Goal: Task Accomplishment & Management: Complete application form

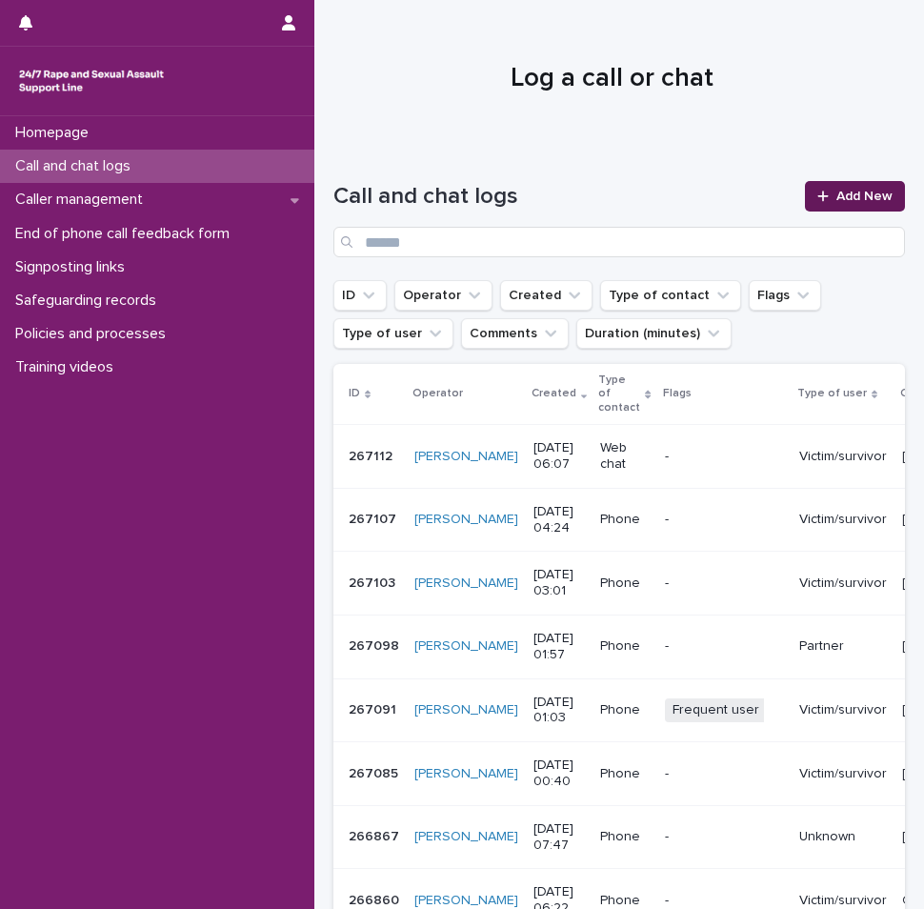
click at [809, 204] on link "Add New" at bounding box center [855, 196] width 100 height 30
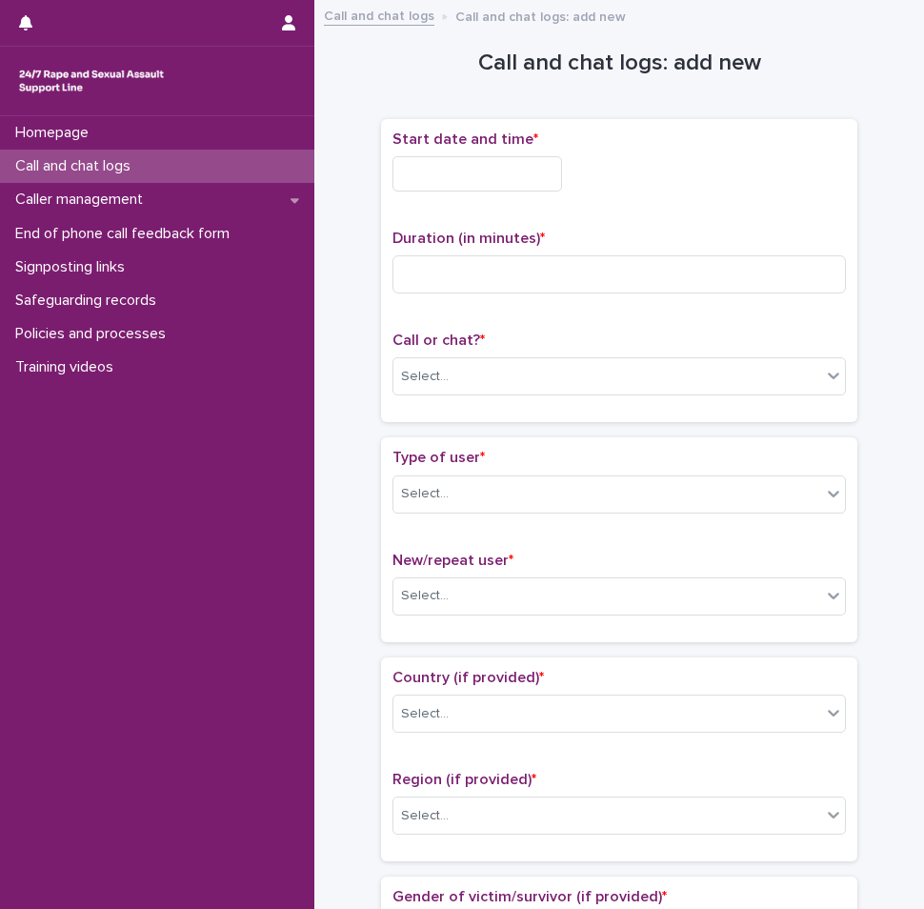
click at [464, 184] on input "text" at bounding box center [477, 173] width 170 height 35
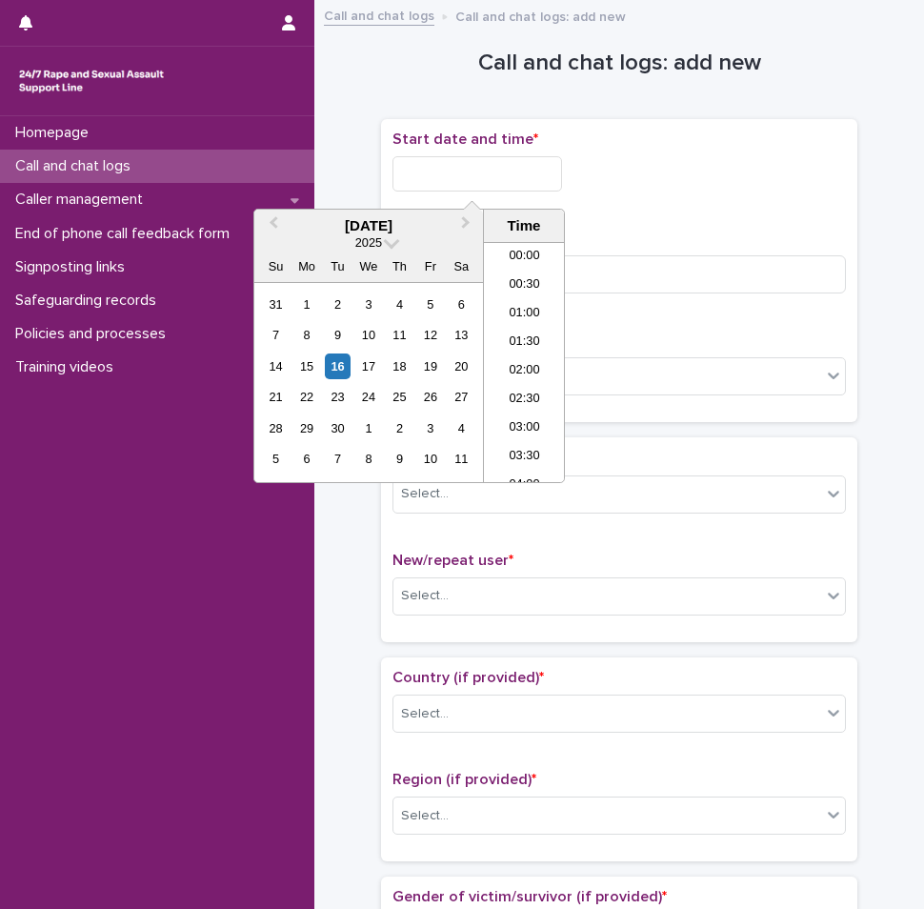
scroll to position [324, 0]
click at [513, 344] on li "07:00" at bounding box center [524, 333] width 81 height 29
type input "**********"
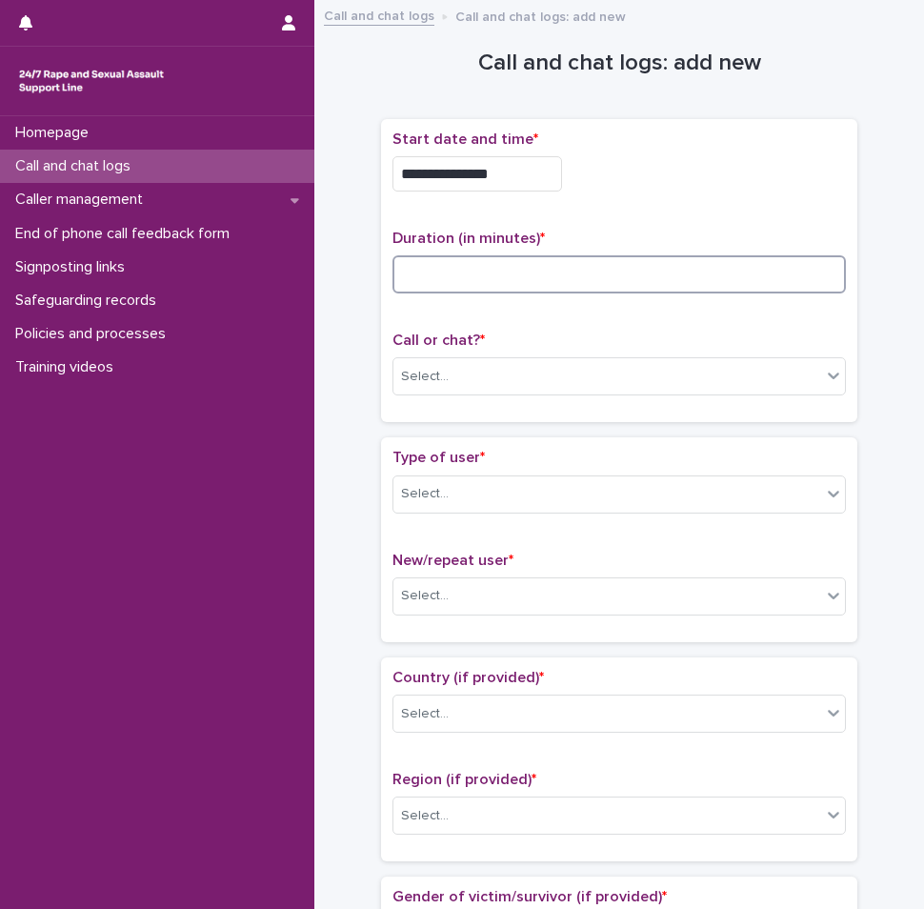
click at [496, 275] on input at bounding box center [618, 274] width 453 height 38
type input "**"
click at [477, 365] on div "Select..." at bounding box center [607, 376] width 428 height 31
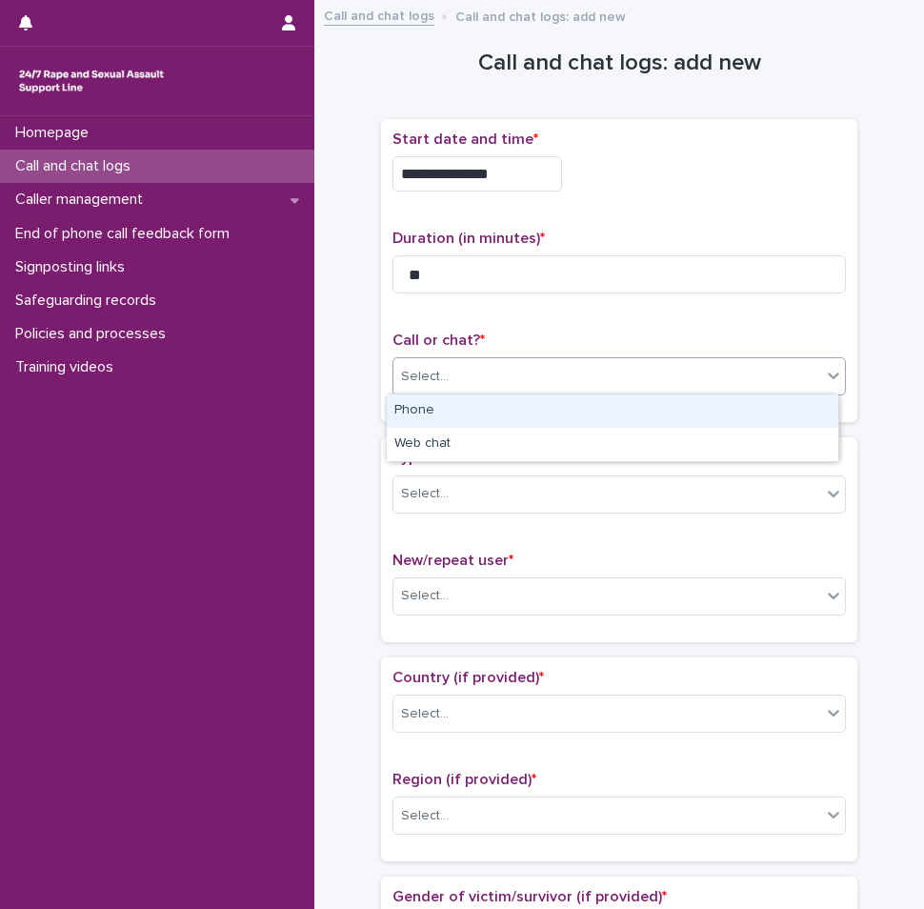
click at [461, 402] on div "Phone" at bounding box center [612, 410] width 451 height 33
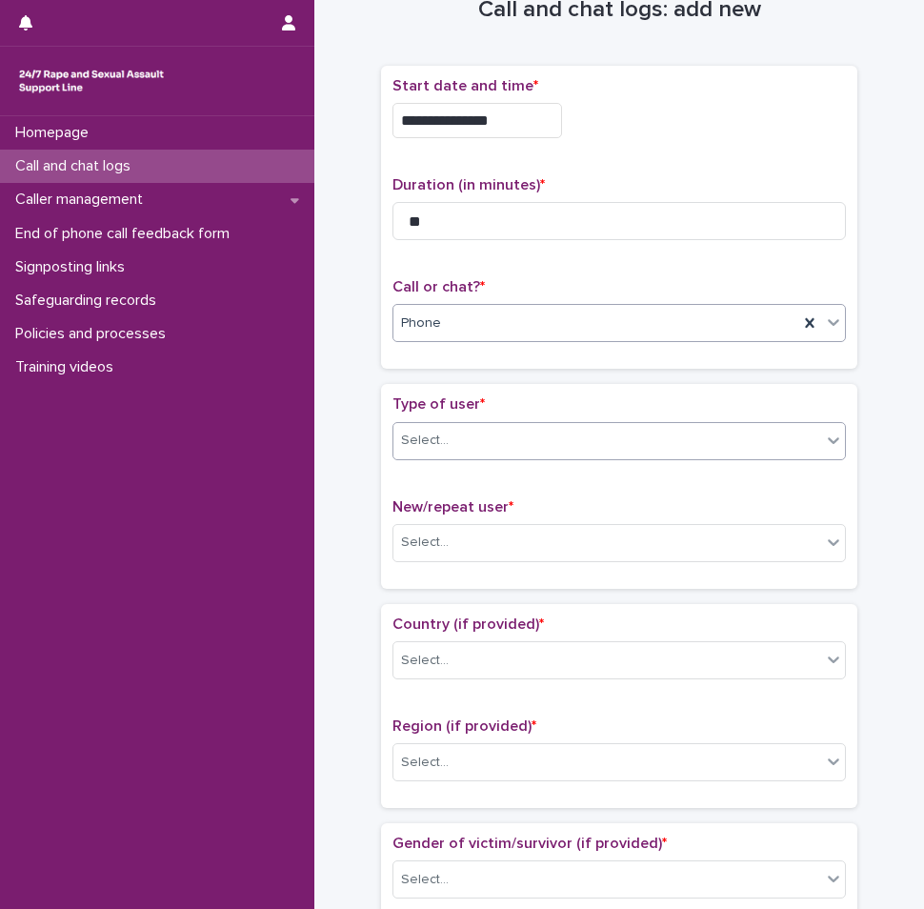
scroll to position [95, 0]
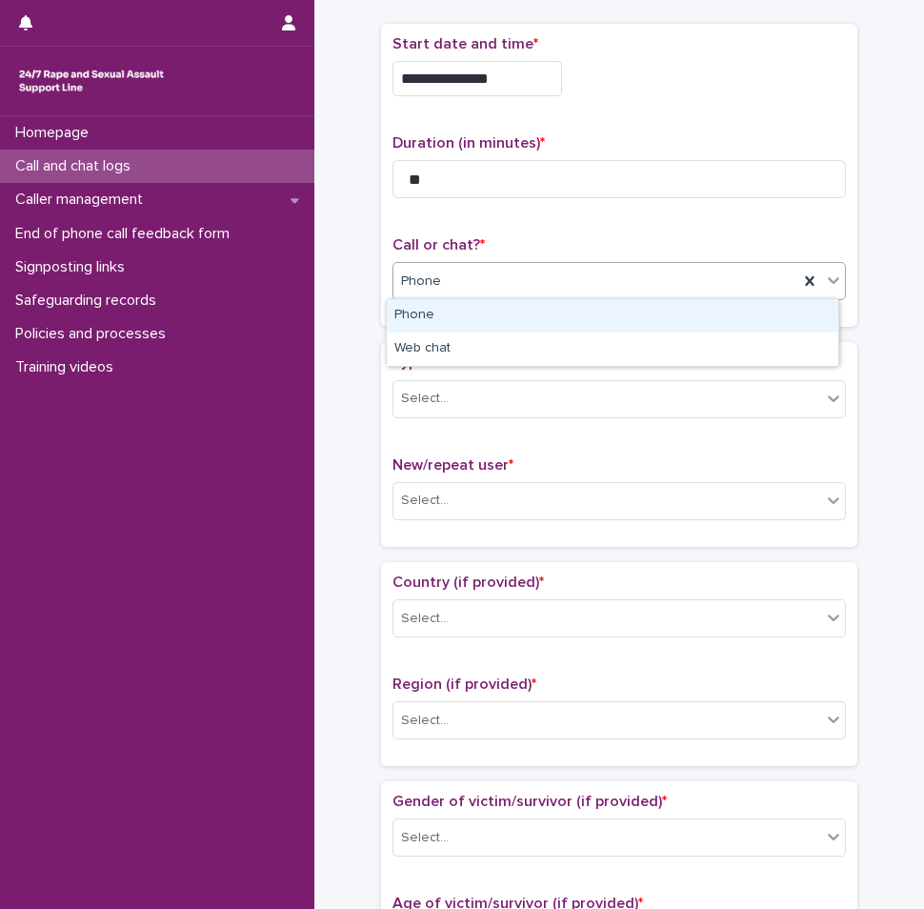
click at [468, 279] on div "Phone" at bounding box center [595, 281] width 405 height 31
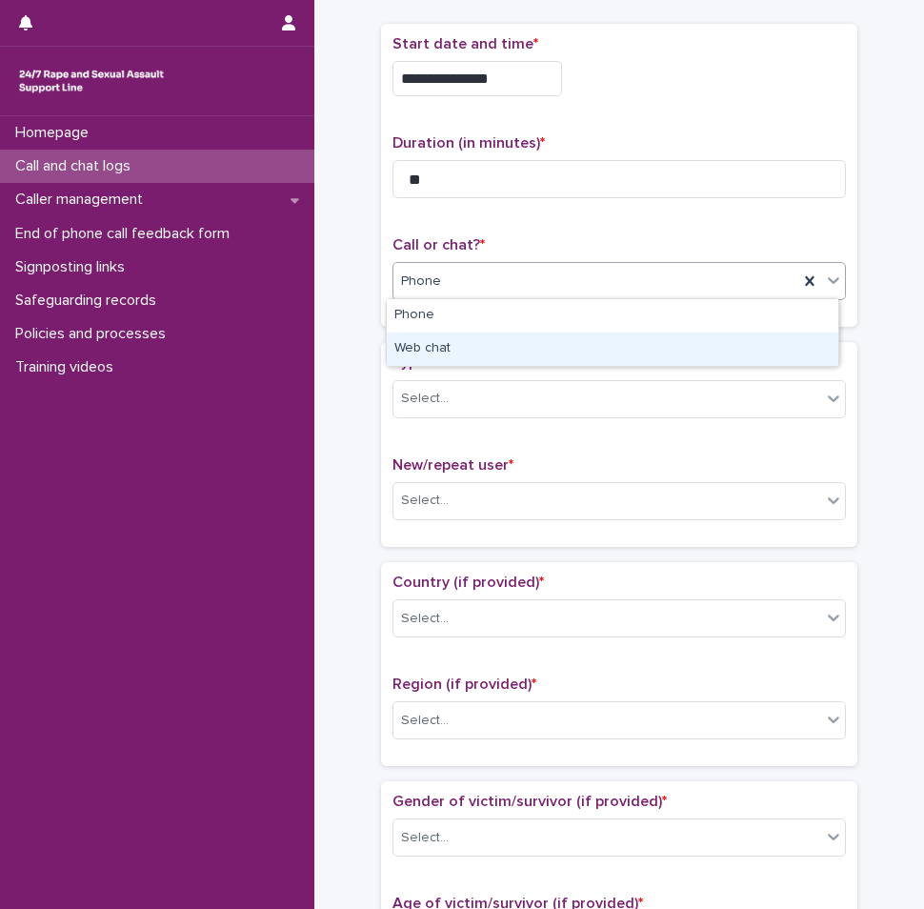
click at [459, 361] on div "Web chat" at bounding box center [612, 348] width 451 height 33
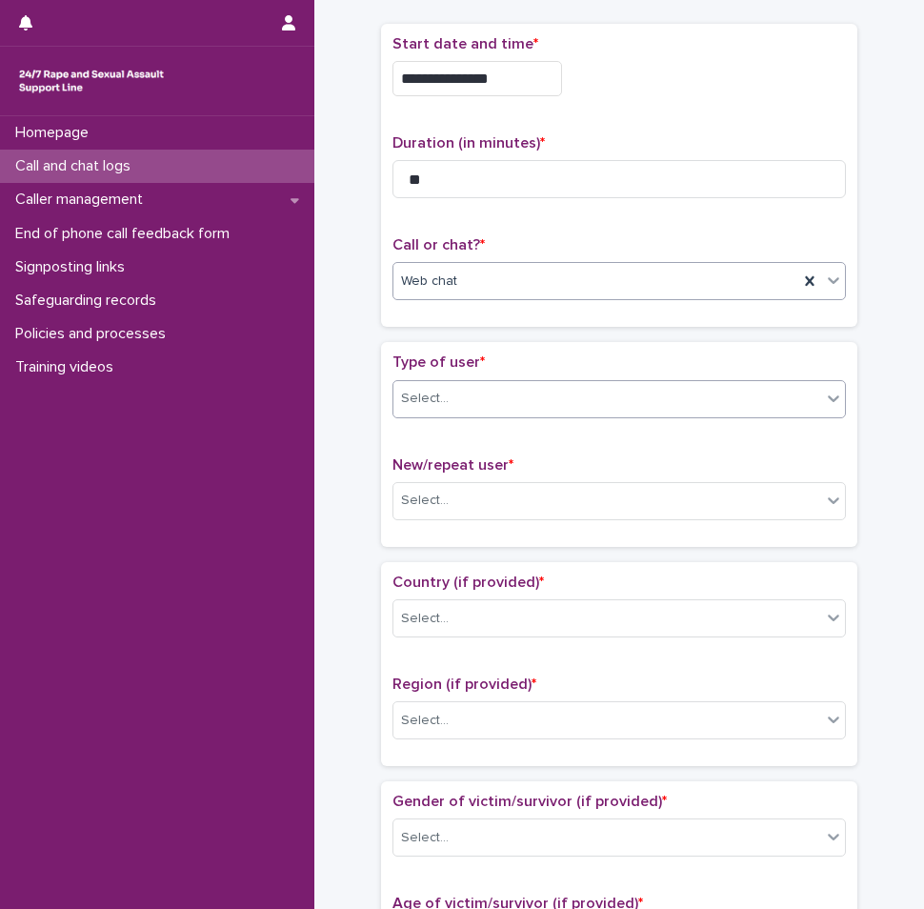
click at [449, 397] on div "Select..." at bounding box center [607, 398] width 428 height 31
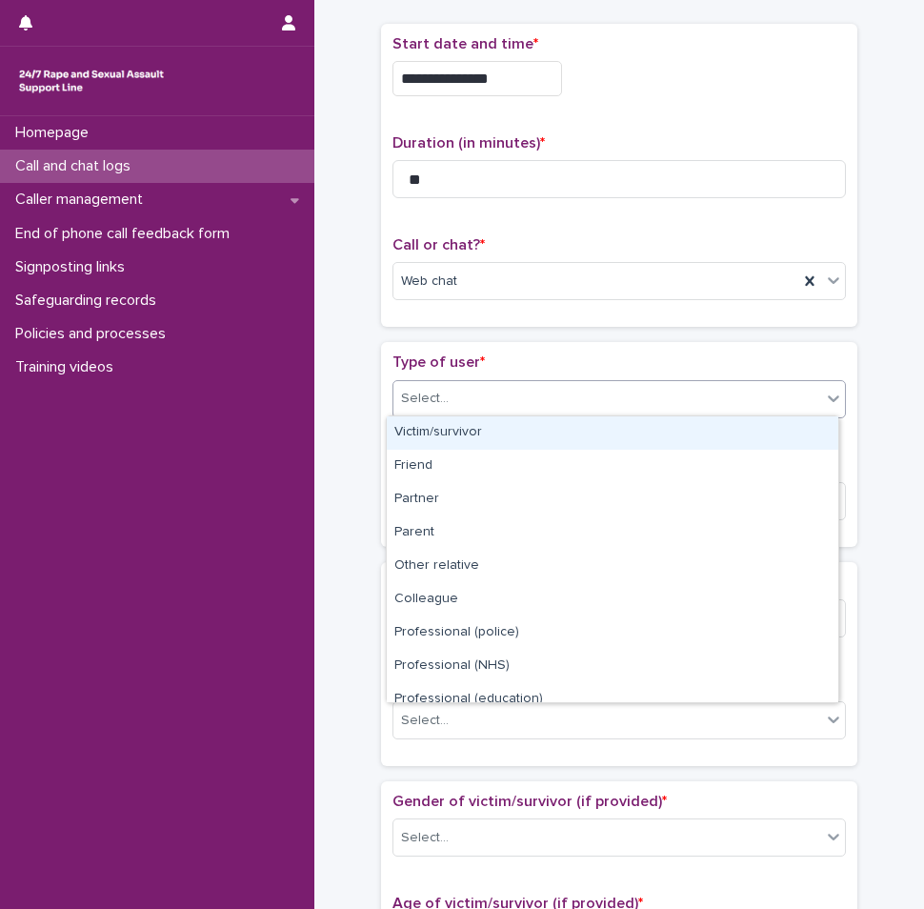
click at [447, 431] on div "Victim/survivor" at bounding box center [612, 432] width 451 height 33
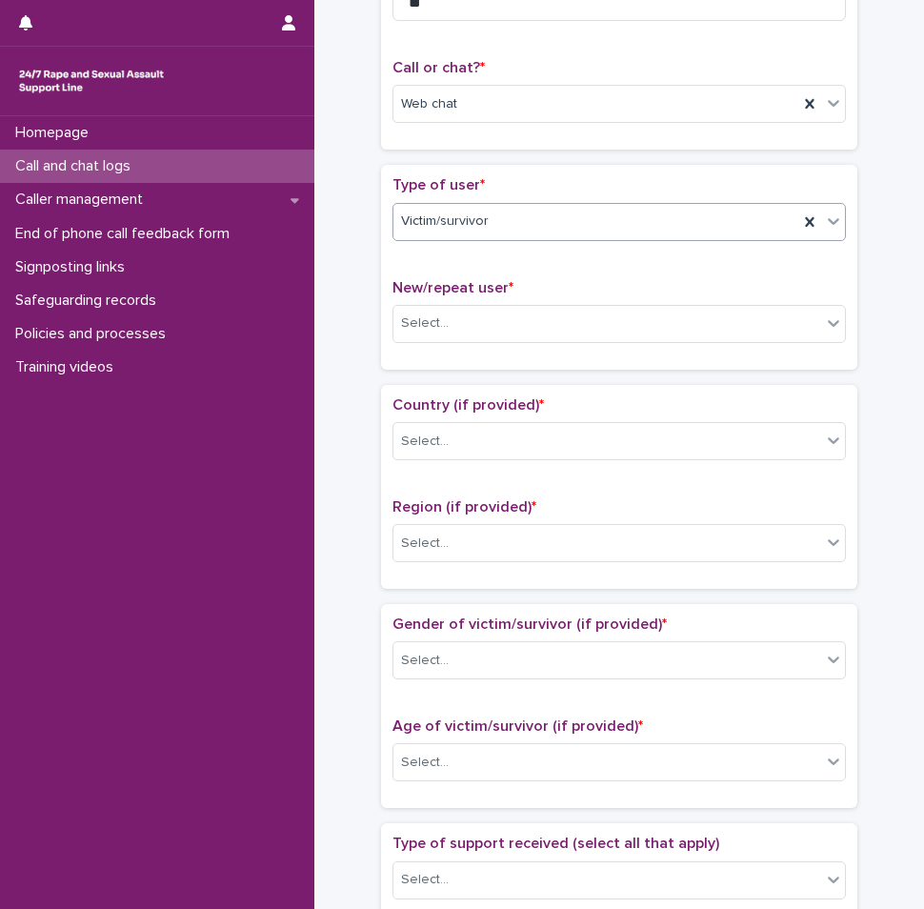
scroll to position [381, 0]
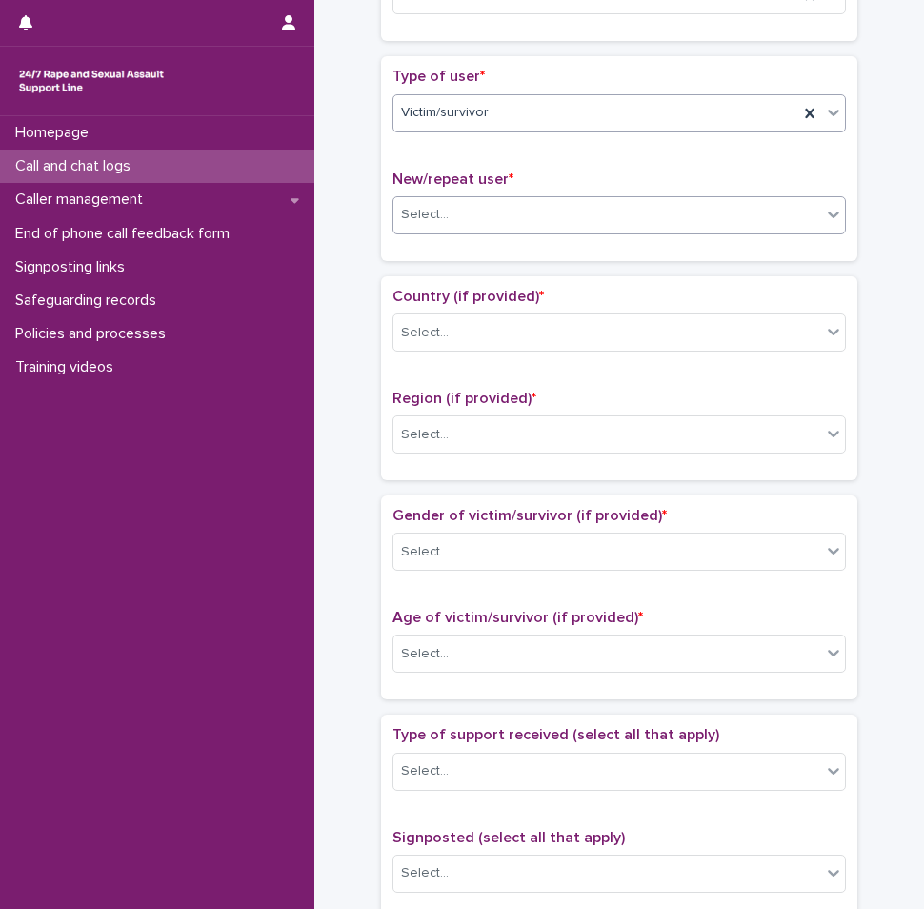
click at [448, 209] on div "Select..." at bounding box center [607, 214] width 428 height 31
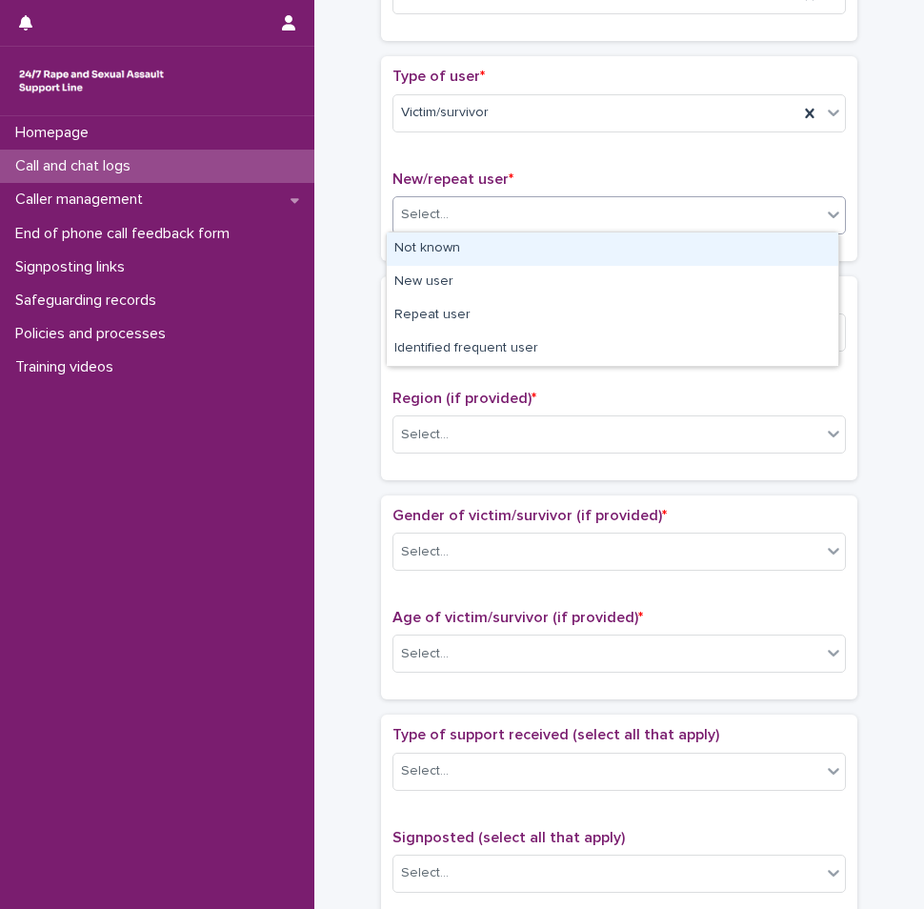
click at [440, 241] on div "Not known" at bounding box center [612, 248] width 451 height 33
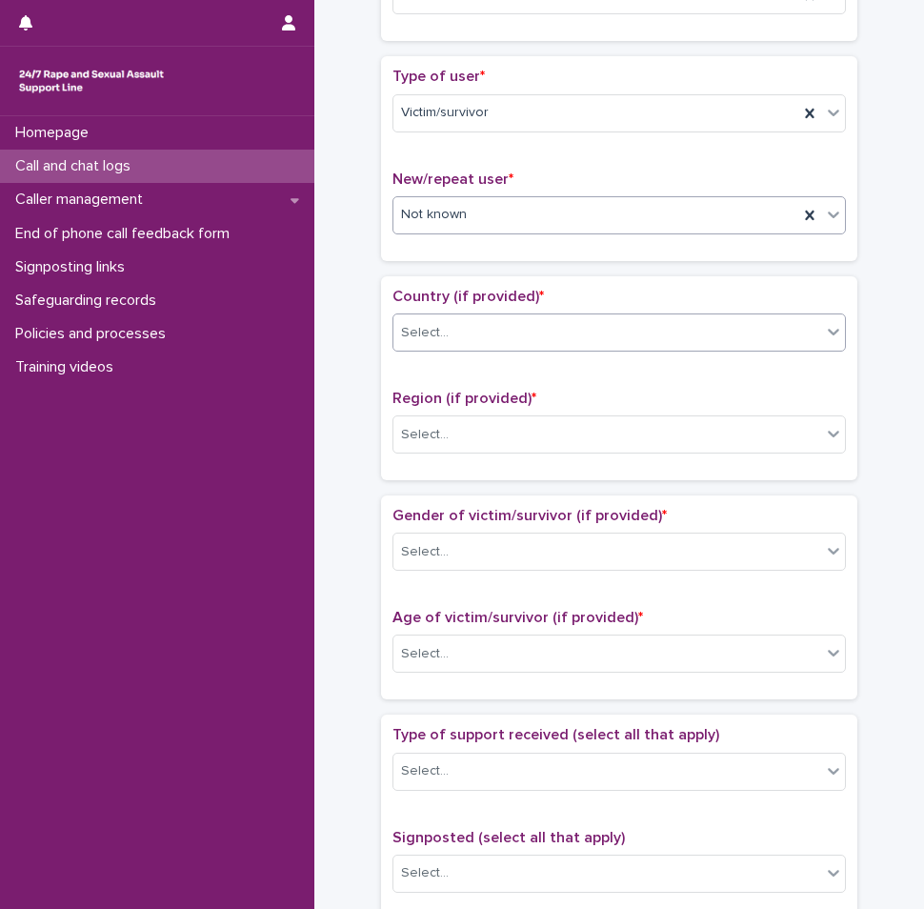
click at [450, 339] on div "Select..." at bounding box center [607, 332] width 428 height 31
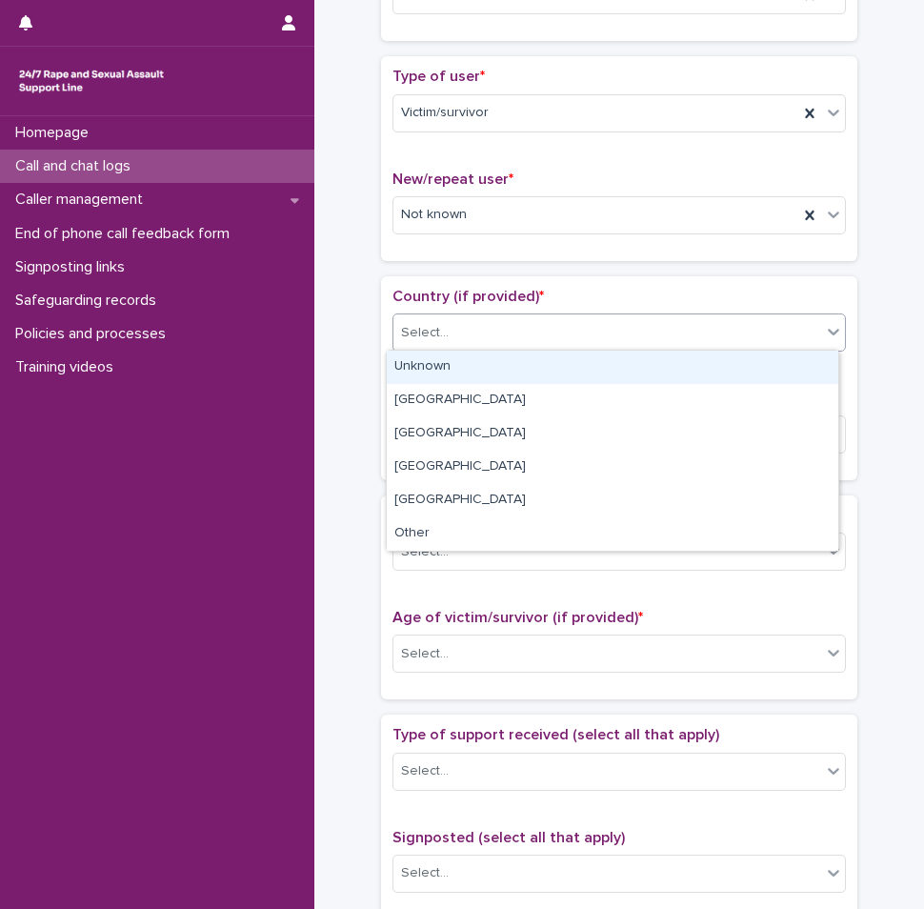
click at [447, 366] on div "Unknown" at bounding box center [612, 366] width 451 height 33
click at [459, 340] on div "Unknown" at bounding box center [595, 332] width 405 height 31
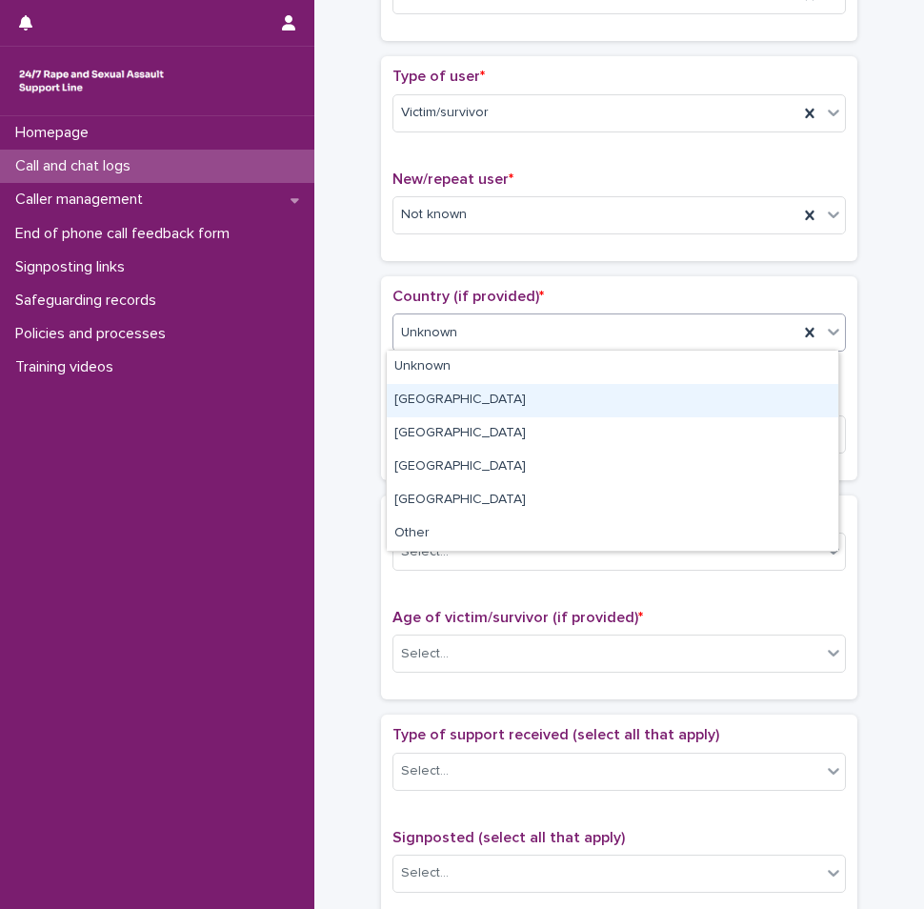
click at [443, 390] on div "[GEOGRAPHIC_DATA]" at bounding box center [612, 400] width 451 height 33
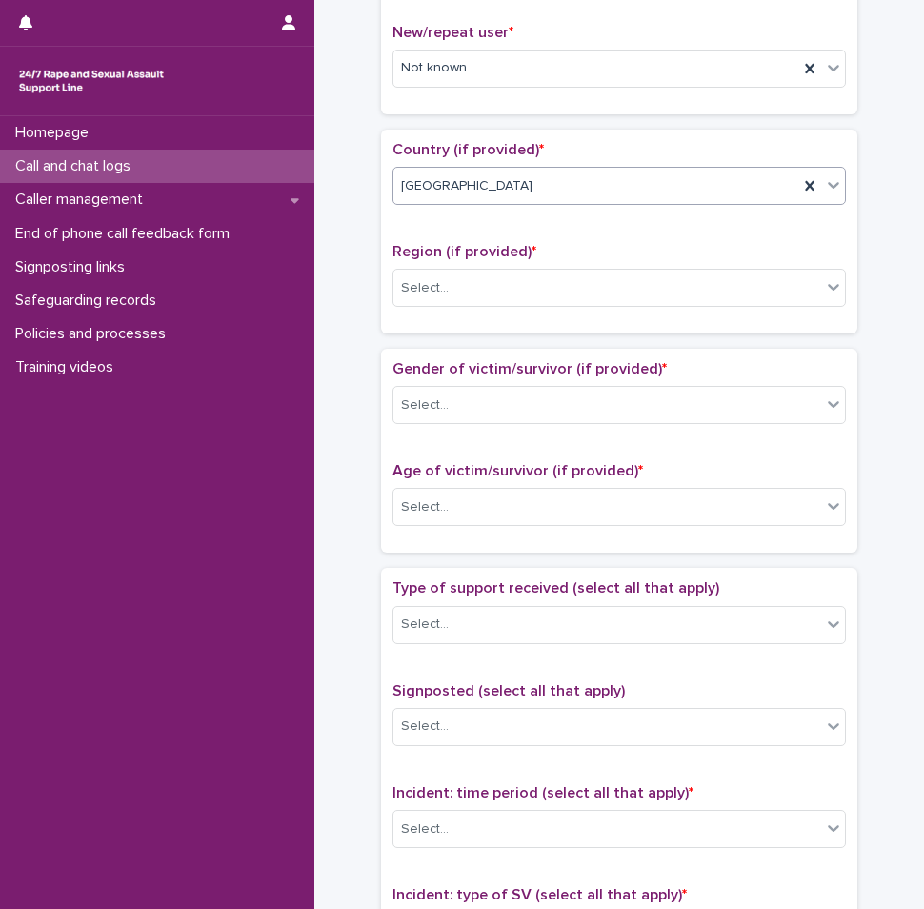
scroll to position [571, 0]
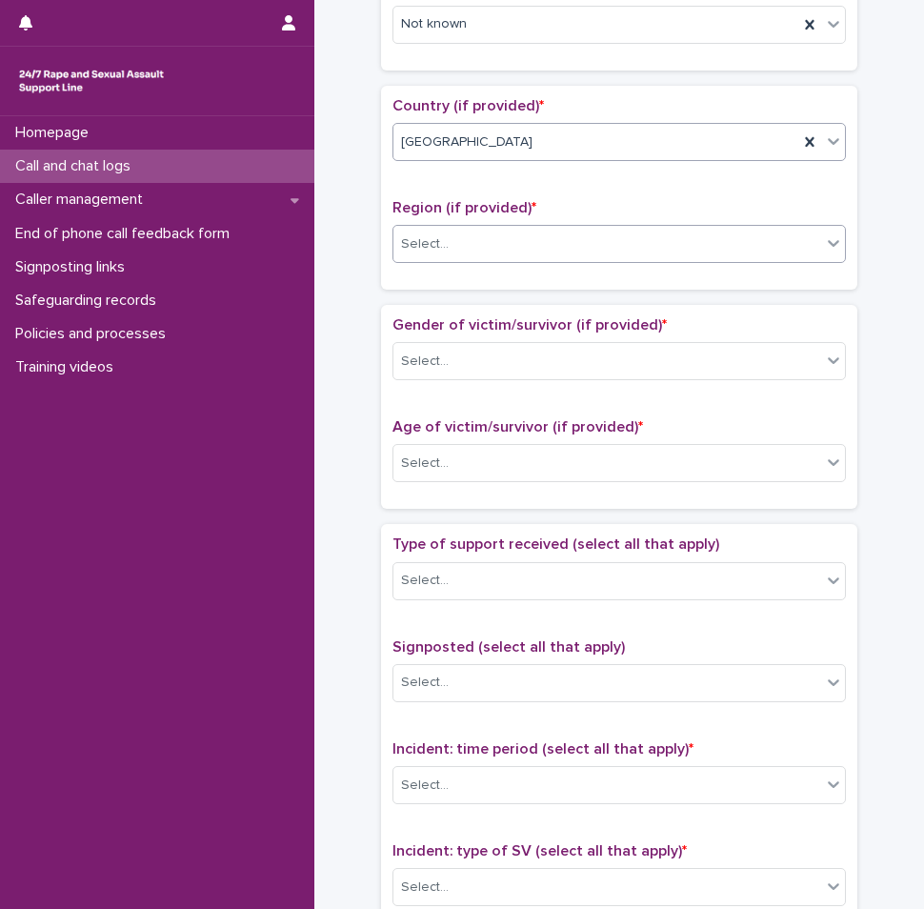
click at [459, 234] on div "Select..." at bounding box center [607, 244] width 428 height 31
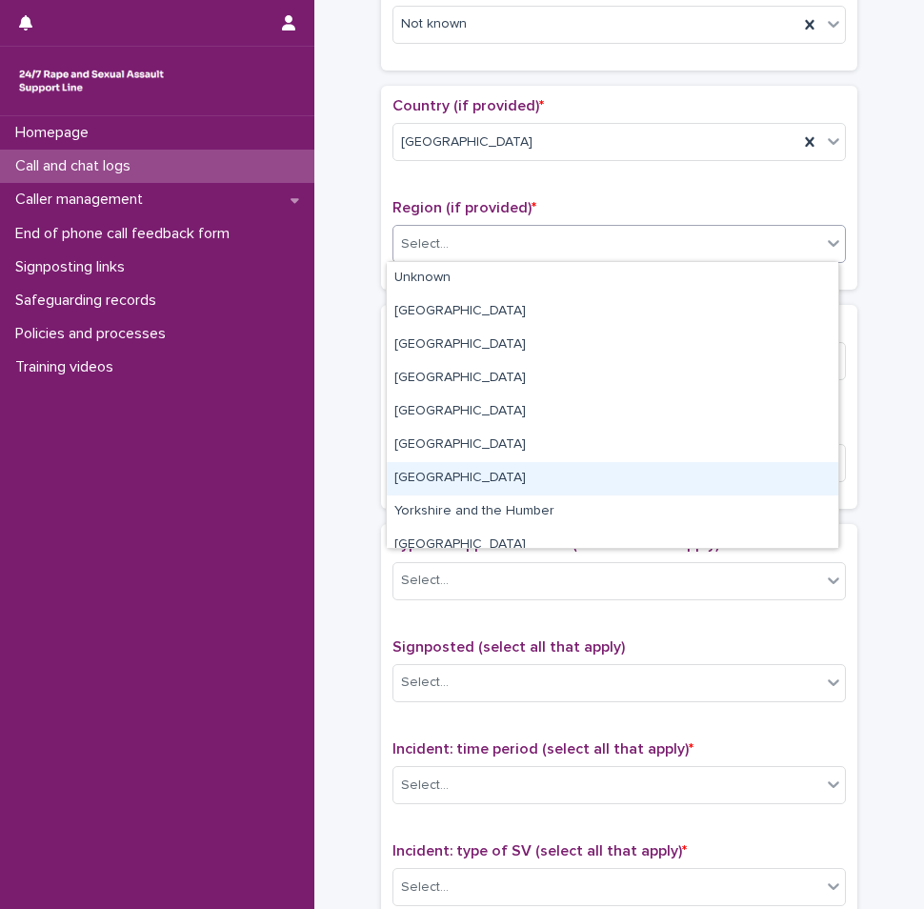
scroll to position [81, 0]
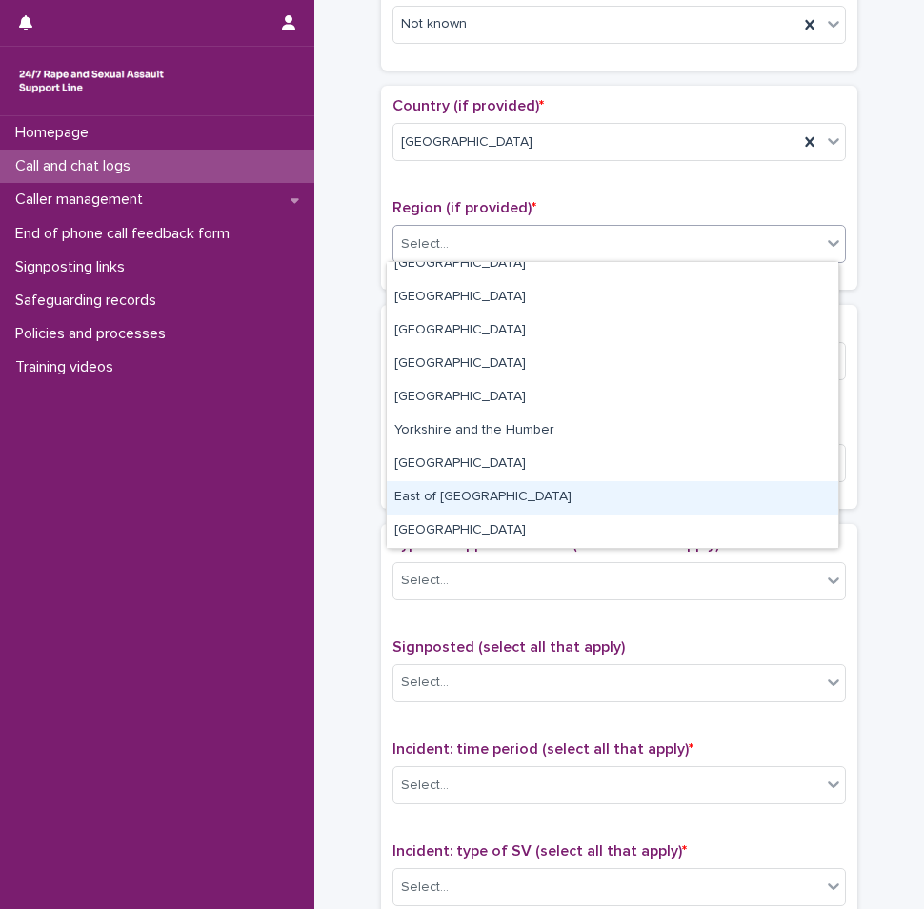
click at [427, 491] on div "East of [GEOGRAPHIC_DATA]" at bounding box center [612, 497] width 451 height 33
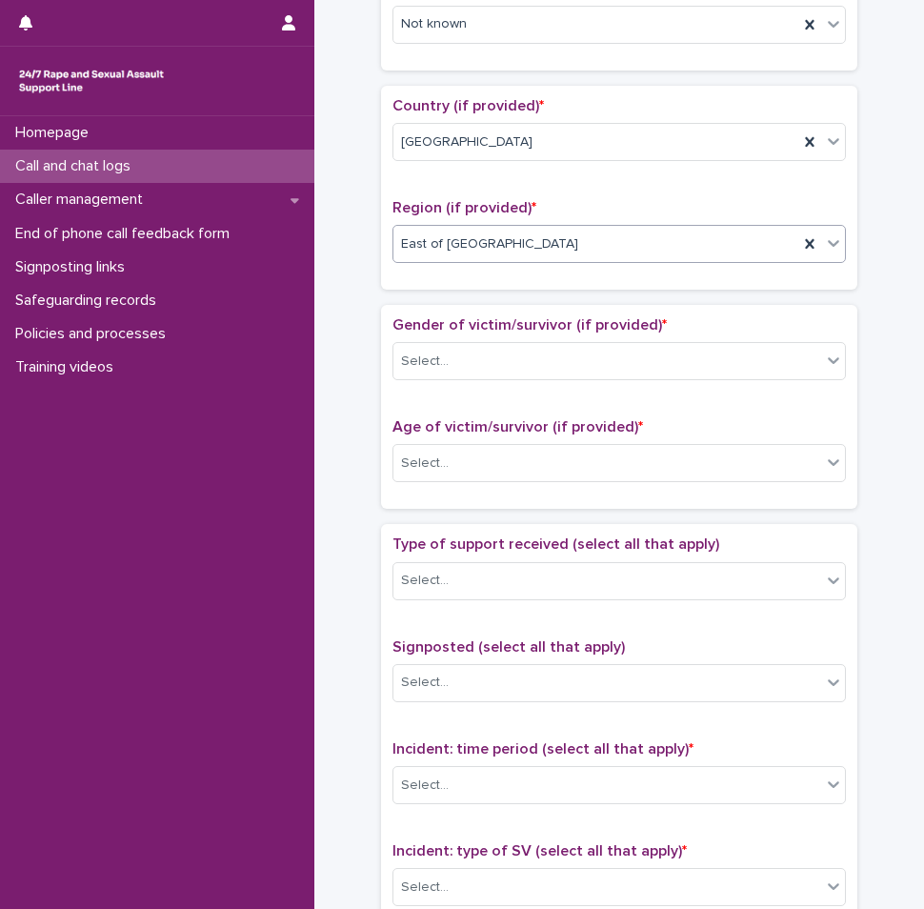
click at [516, 229] on div "East of [GEOGRAPHIC_DATA]" at bounding box center [595, 244] width 405 height 31
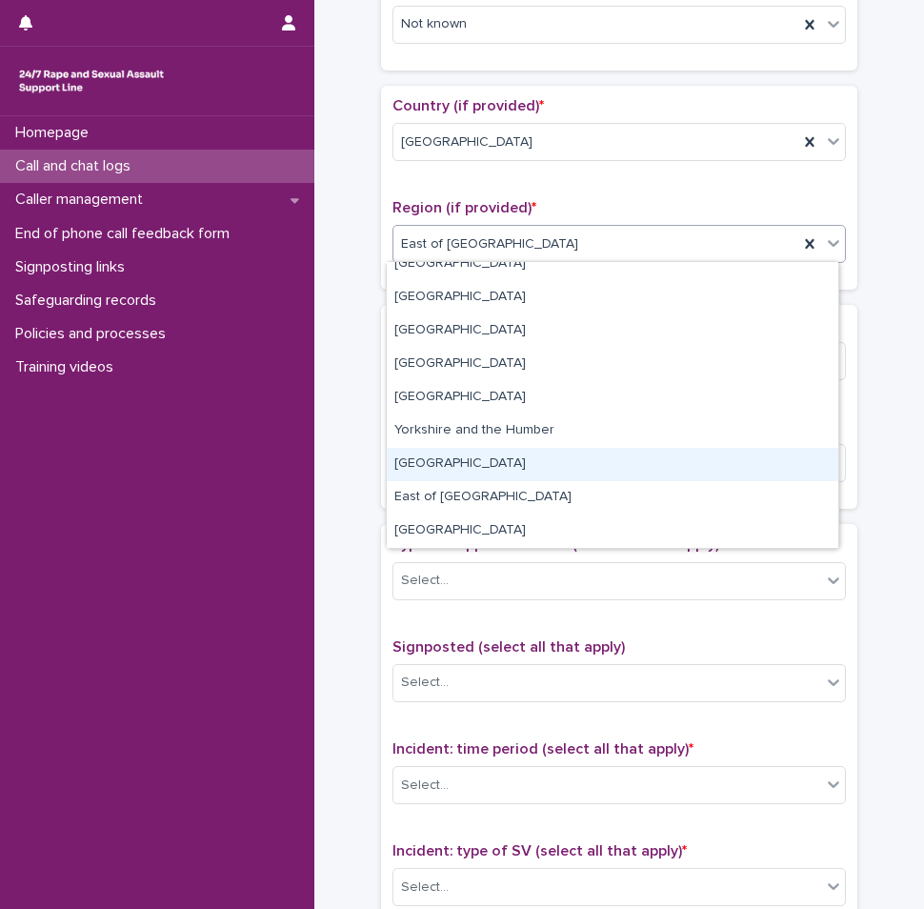
click at [447, 469] on div "[GEOGRAPHIC_DATA]" at bounding box center [612, 464] width 451 height 33
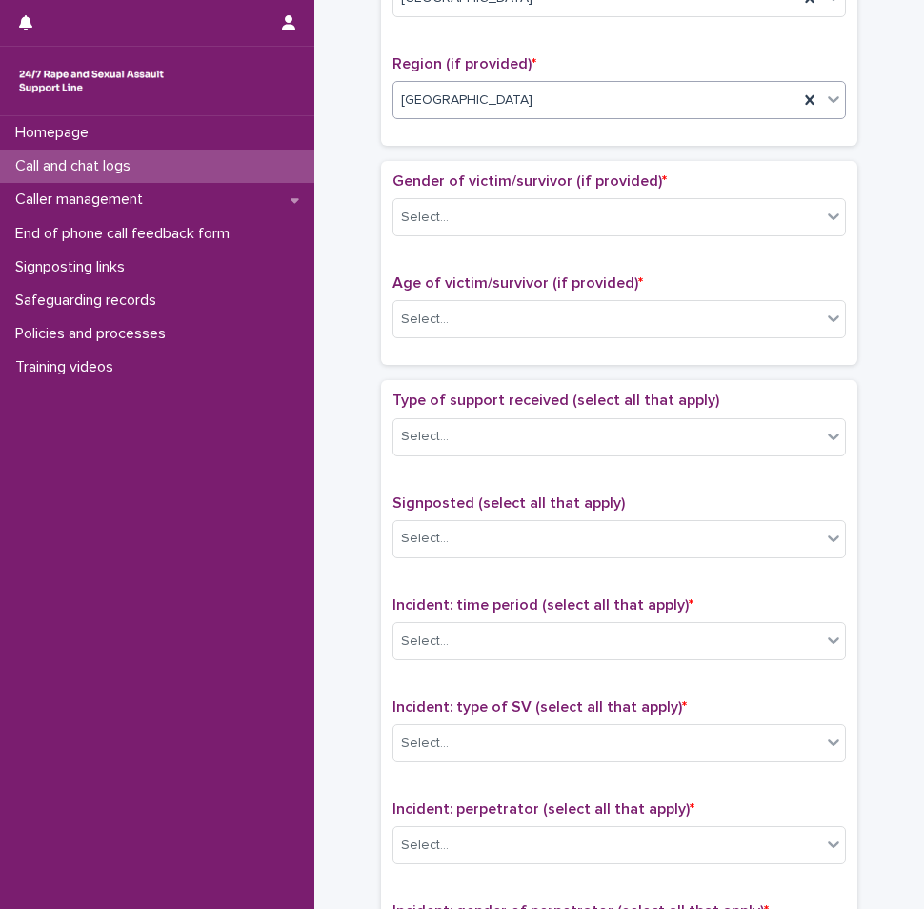
scroll to position [762, 0]
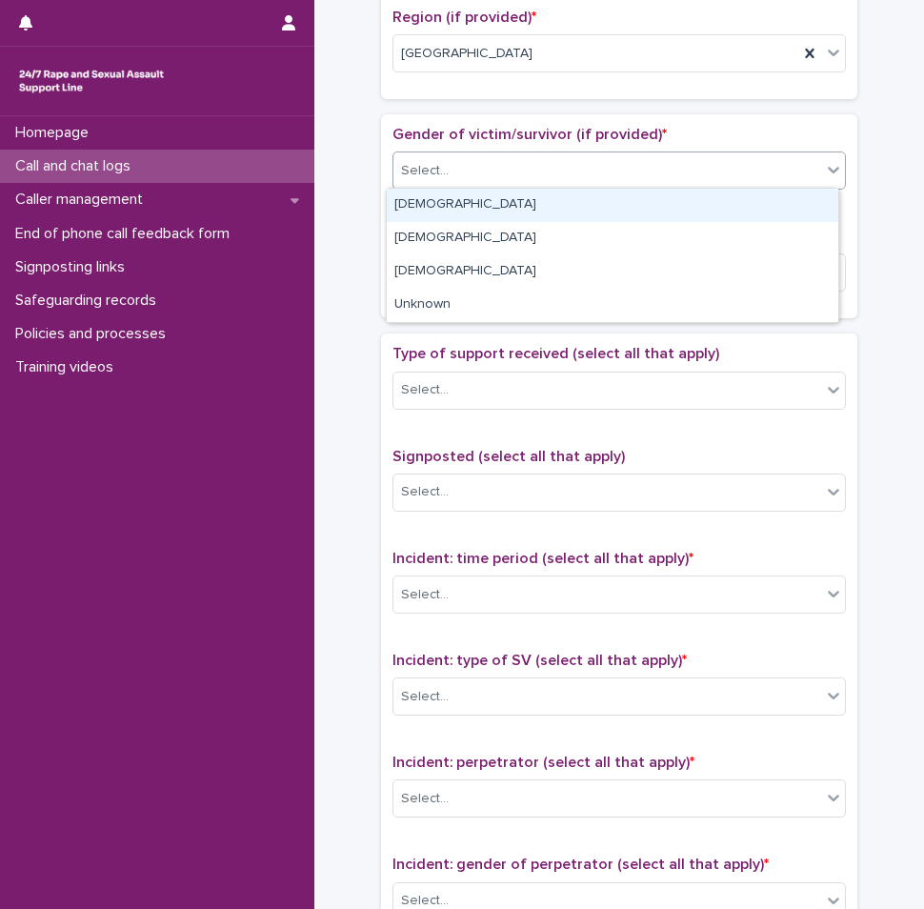
click at [470, 172] on div "Select..." at bounding box center [607, 170] width 428 height 31
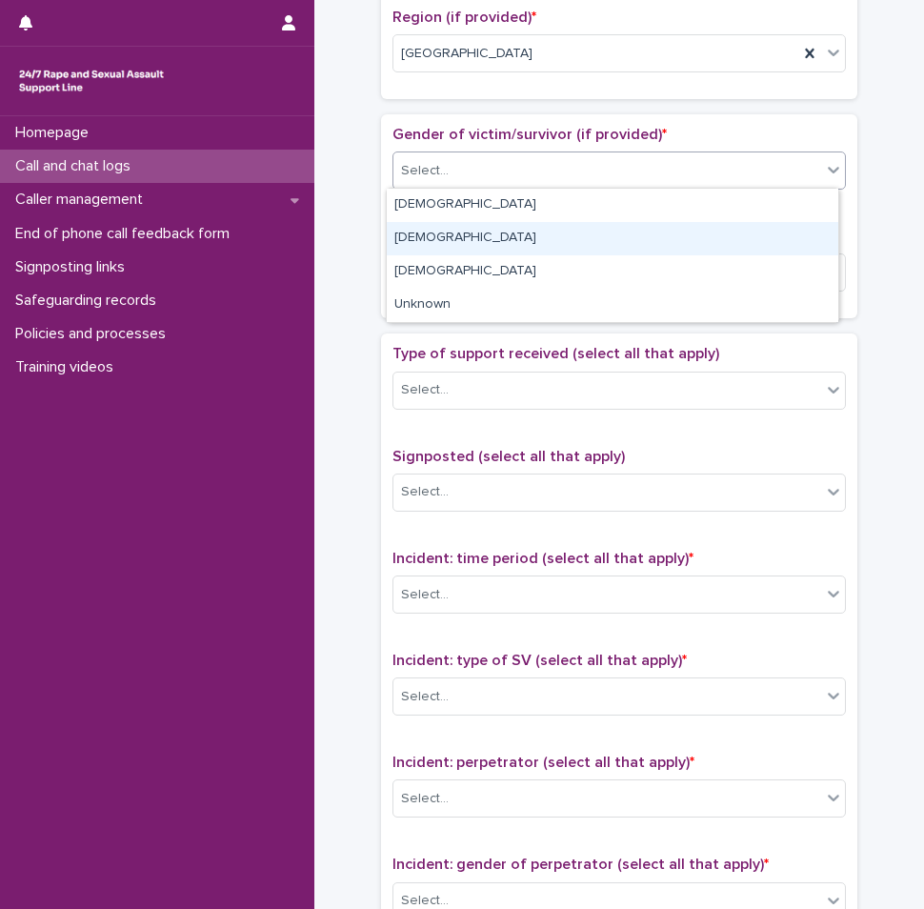
click at [441, 241] on div "[DEMOGRAPHIC_DATA]" at bounding box center [612, 238] width 451 height 33
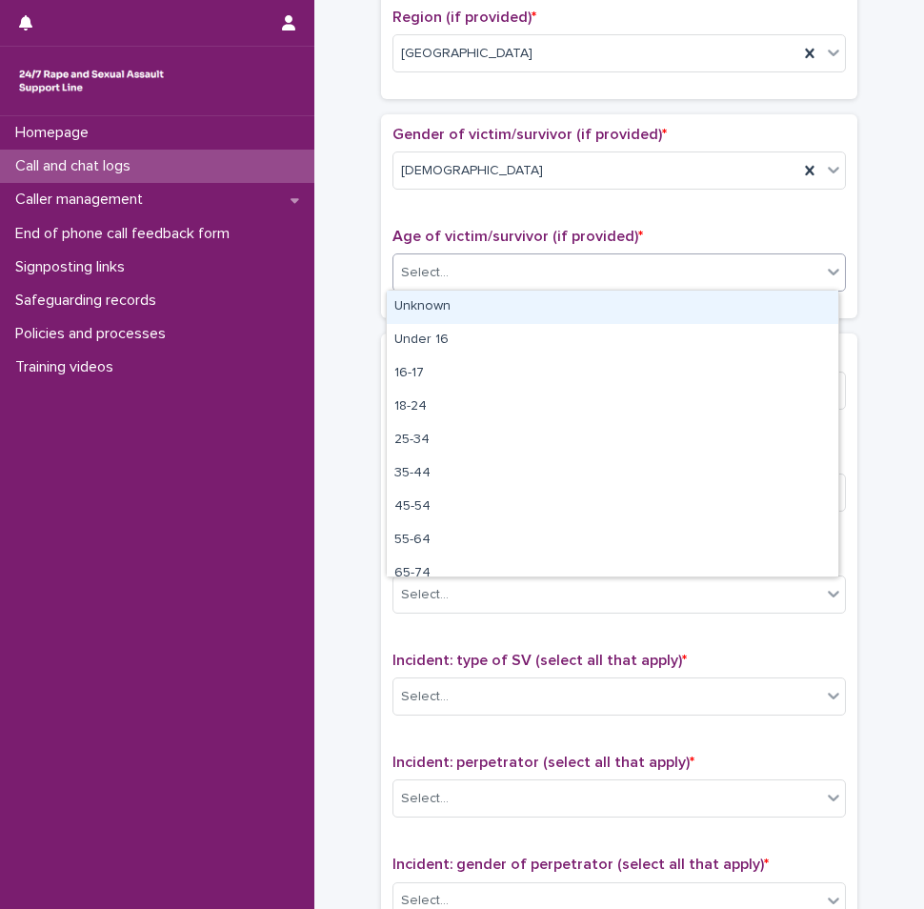
click at [462, 281] on div "Select..." at bounding box center [607, 272] width 428 height 31
click at [452, 306] on div "Unknown" at bounding box center [612, 306] width 451 height 33
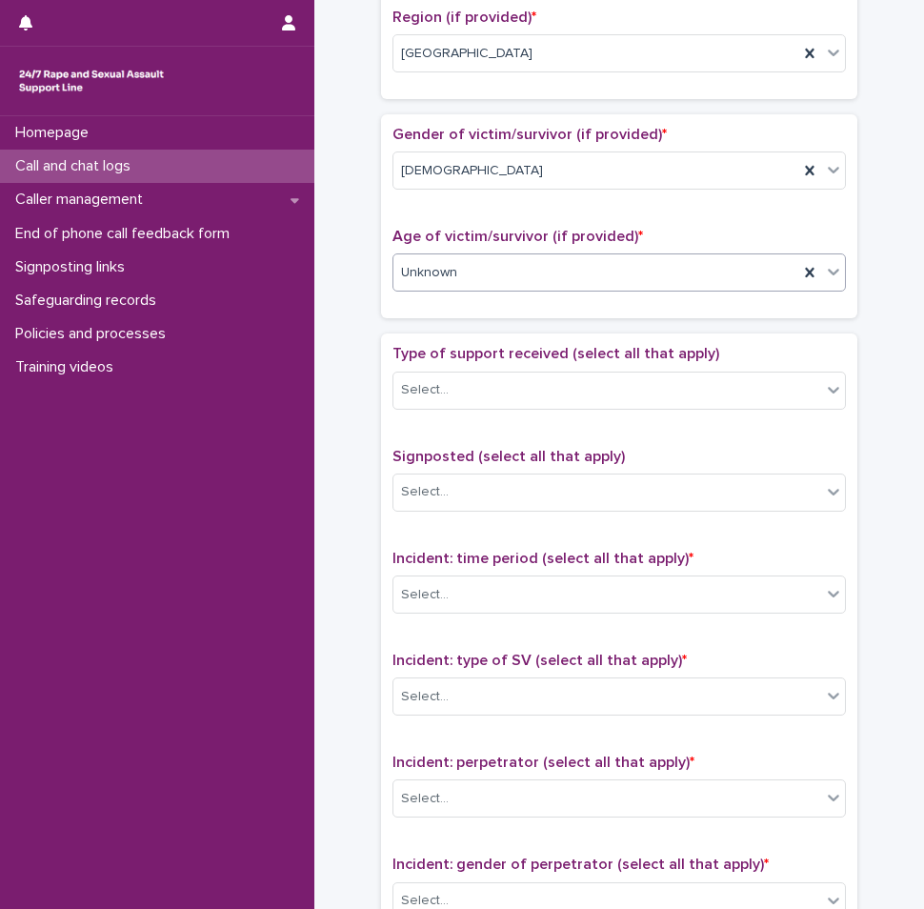
click at [450, 364] on div "Type of support received (select all that apply) Select..." at bounding box center [618, 384] width 453 height 79
click at [448, 389] on div "Select..." at bounding box center [607, 389] width 428 height 31
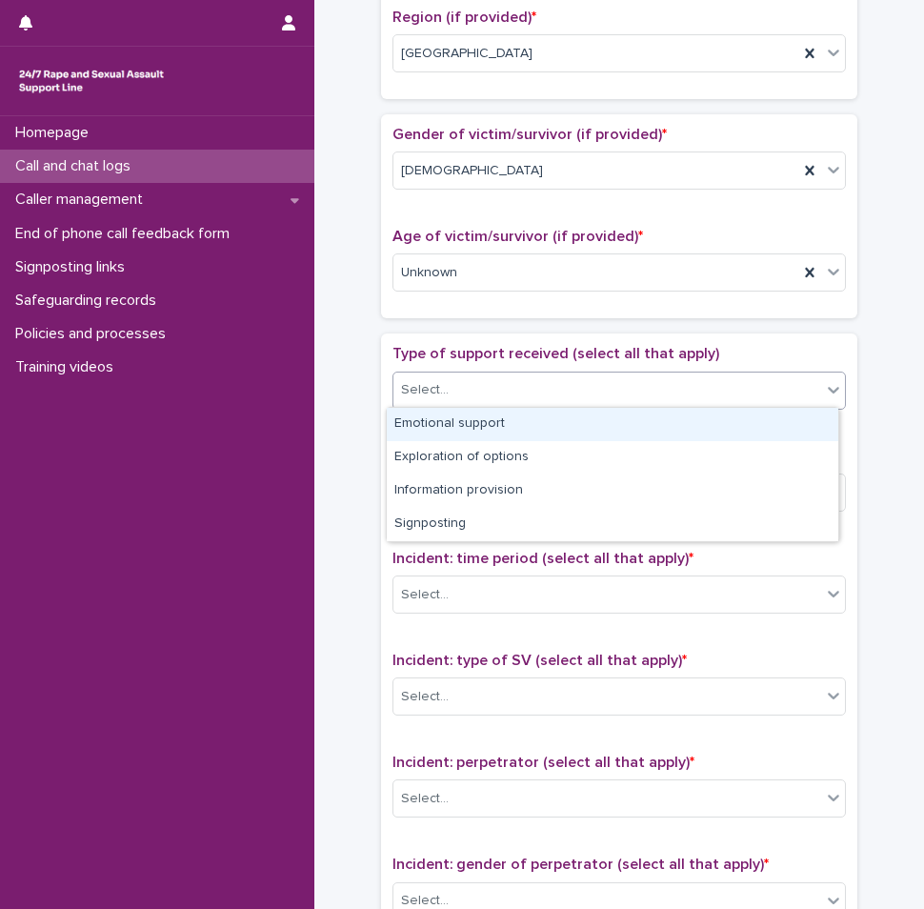
click at [451, 426] on div "Emotional support" at bounding box center [612, 424] width 451 height 33
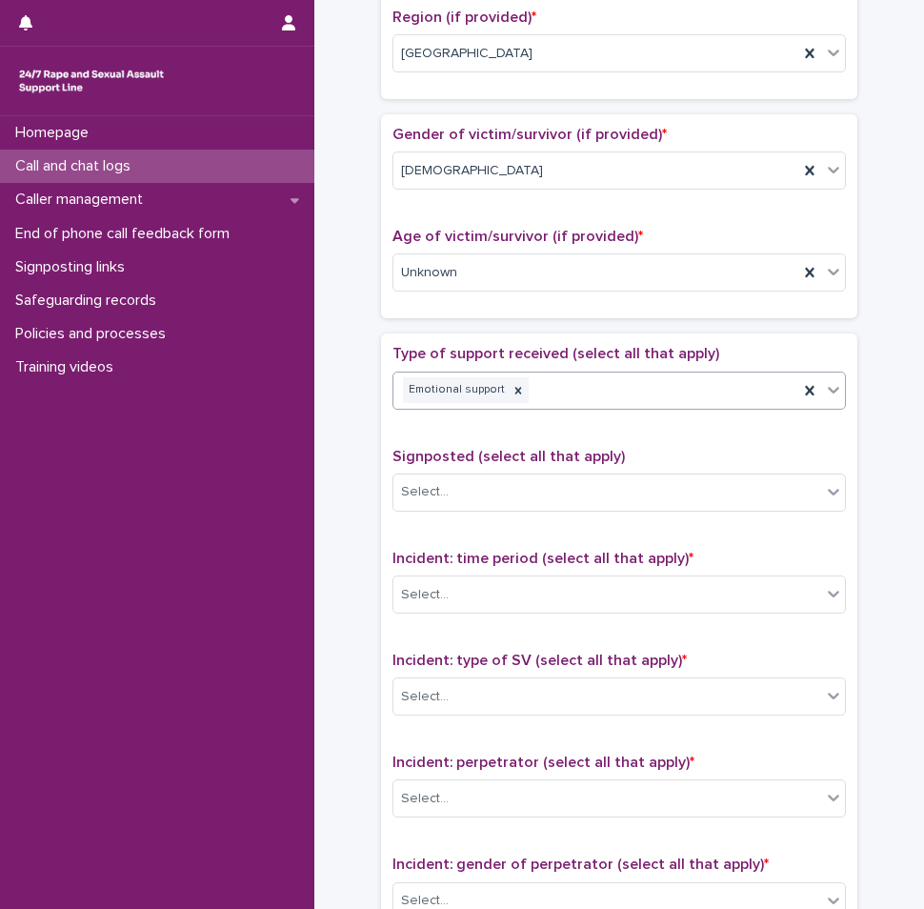
click at [572, 391] on div "Emotional support" at bounding box center [595, 389] width 405 height 33
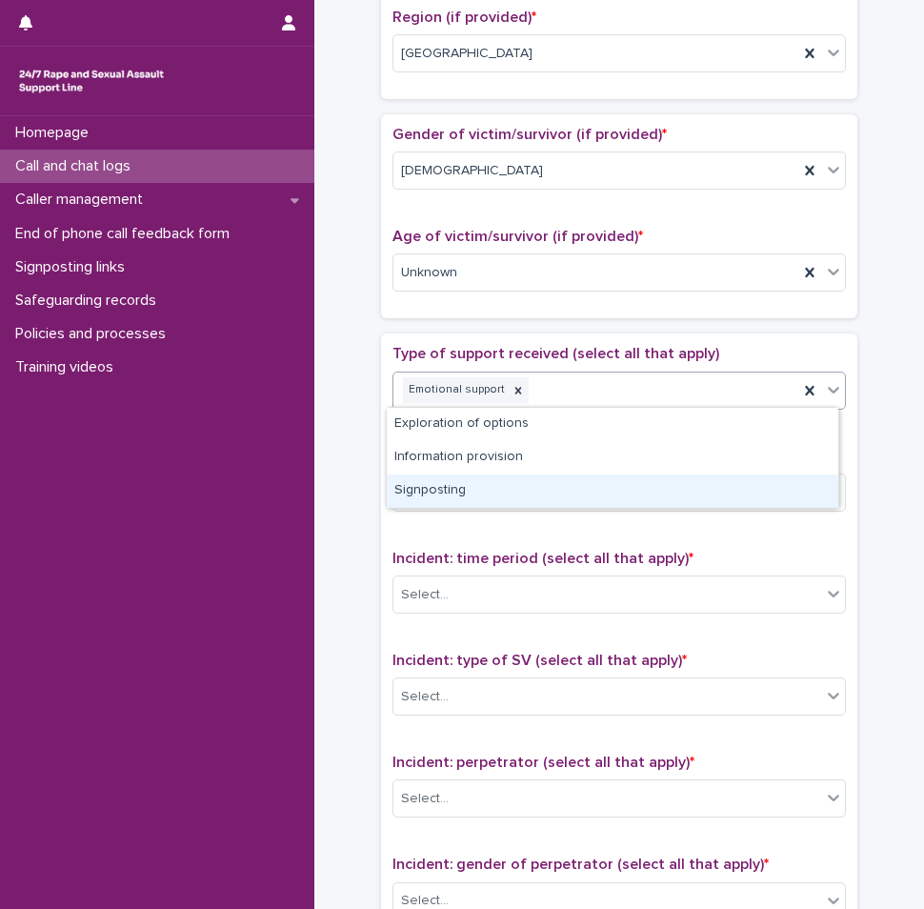
click at [467, 477] on div "Signposting" at bounding box center [612, 490] width 451 height 33
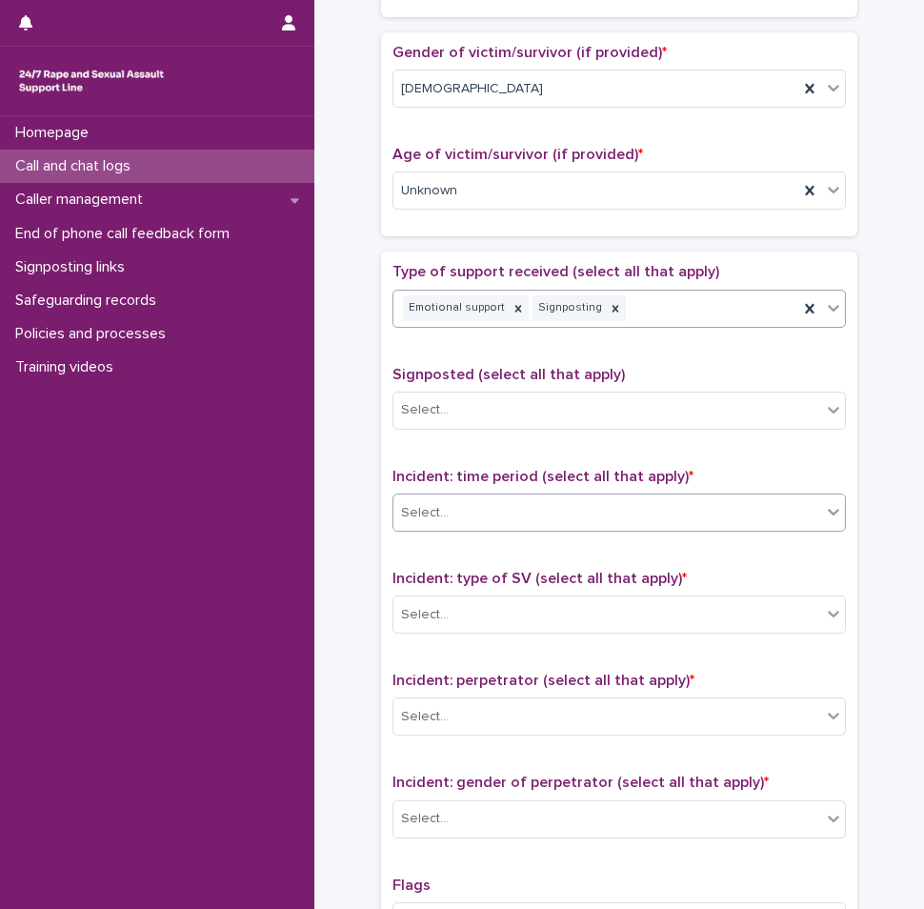
scroll to position [952, 0]
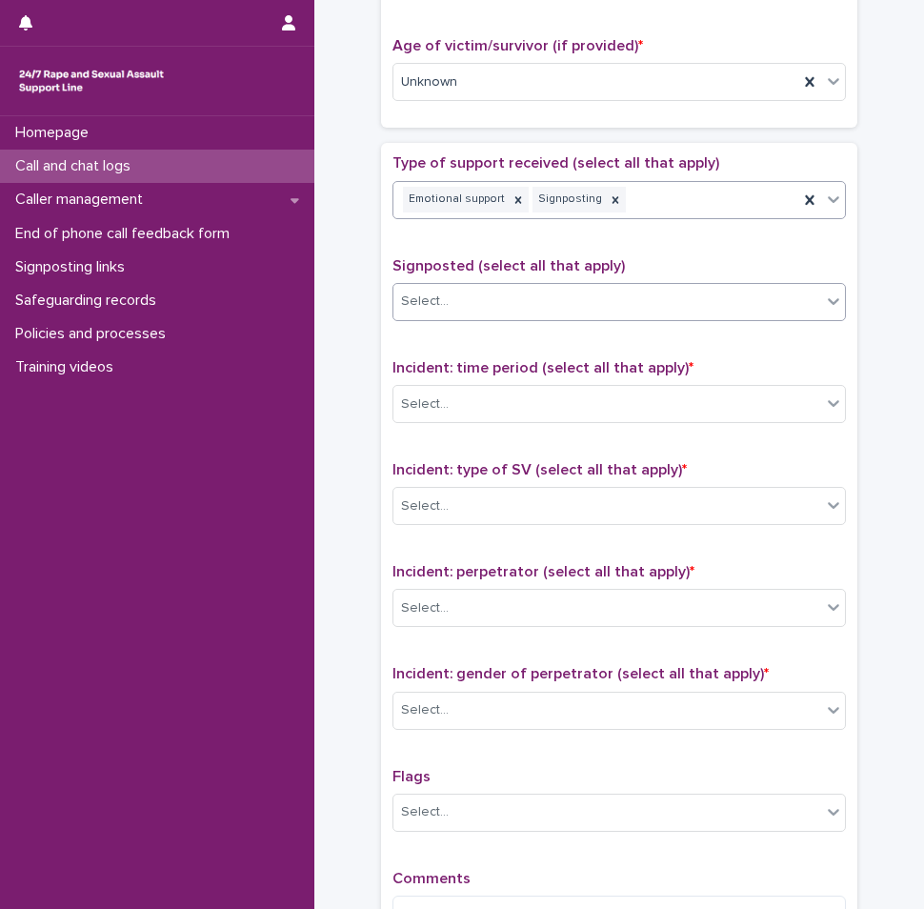
click at [456, 298] on div "Select..." at bounding box center [607, 301] width 428 height 31
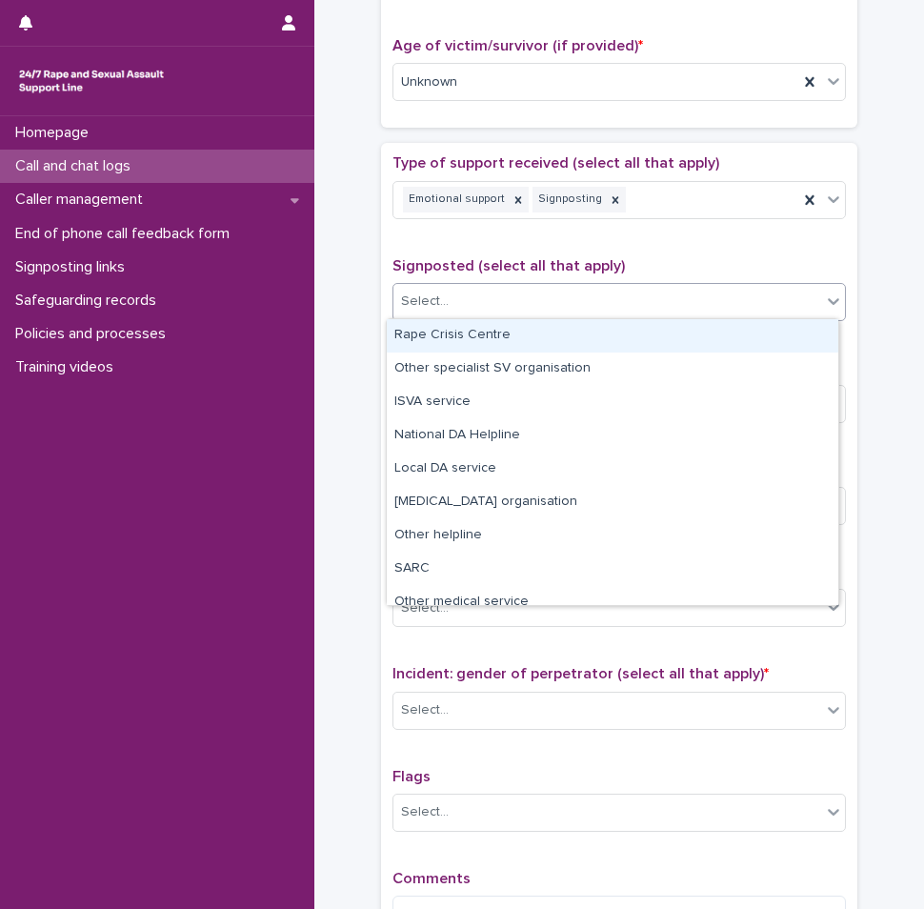
click at [452, 340] on div "Rape Crisis Centre" at bounding box center [612, 335] width 451 height 33
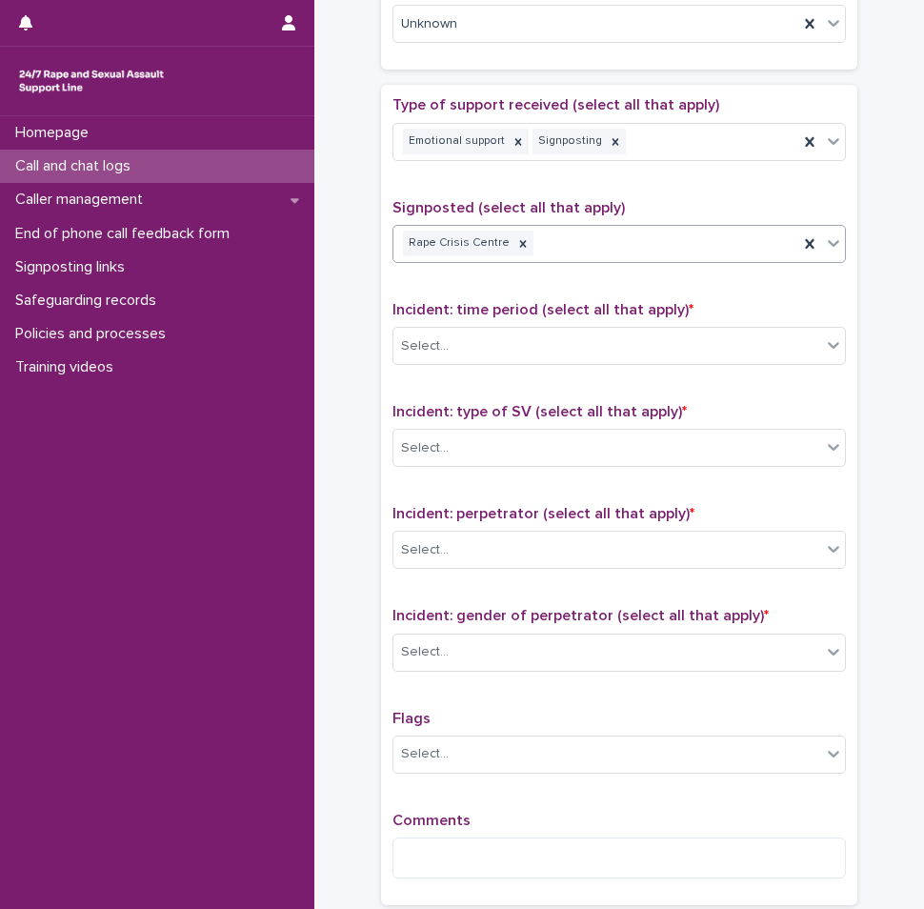
scroll to position [1143, 0]
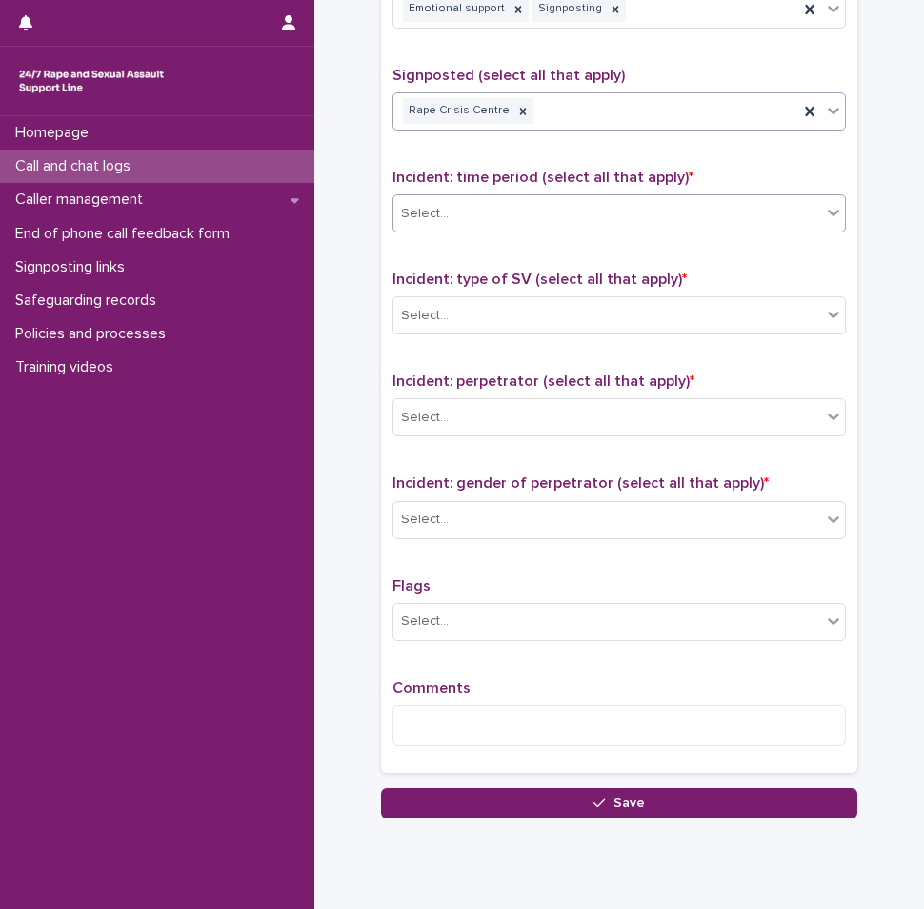
click at [466, 199] on div "Select..." at bounding box center [607, 213] width 428 height 31
click at [543, 198] on div "Select..." at bounding box center [607, 213] width 428 height 31
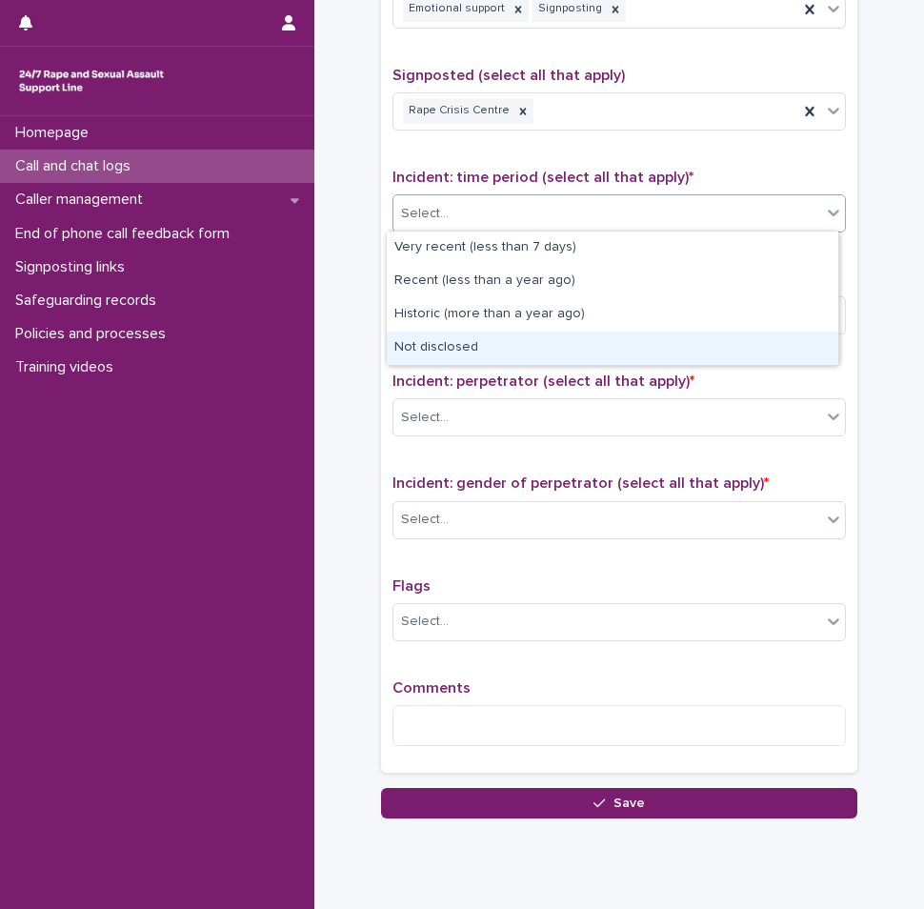
click at [478, 335] on div "Not disclosed" at bounding box center [612, 347] width 451 height 33
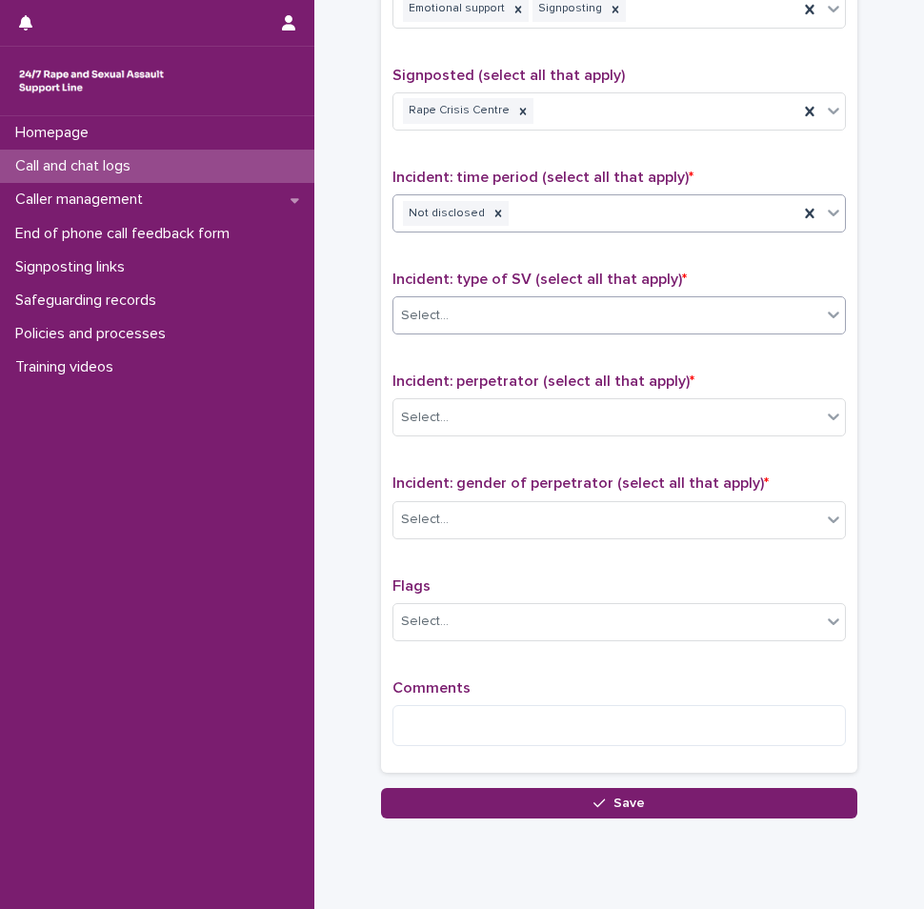
click at [529, 318] on div "Select..." at bounding box center [607, 315] width 428 height 31
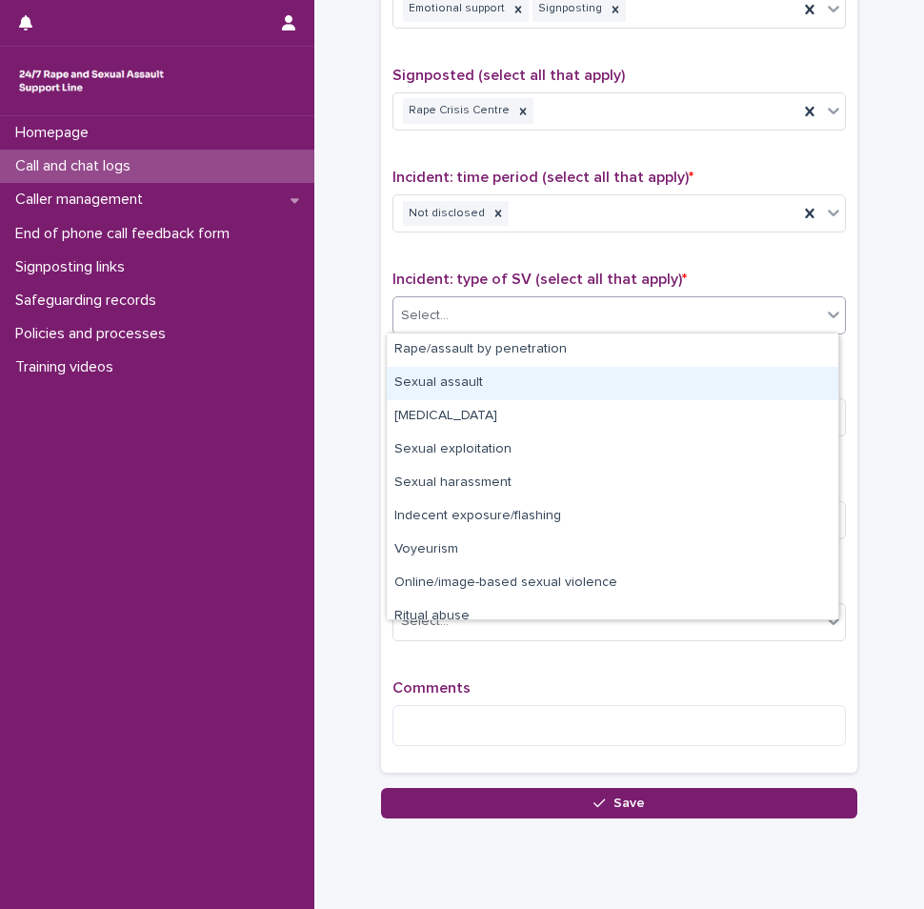
click at [452, 380] on div "Sexual assault" at bounding box center [612, 383] width 451 height 33
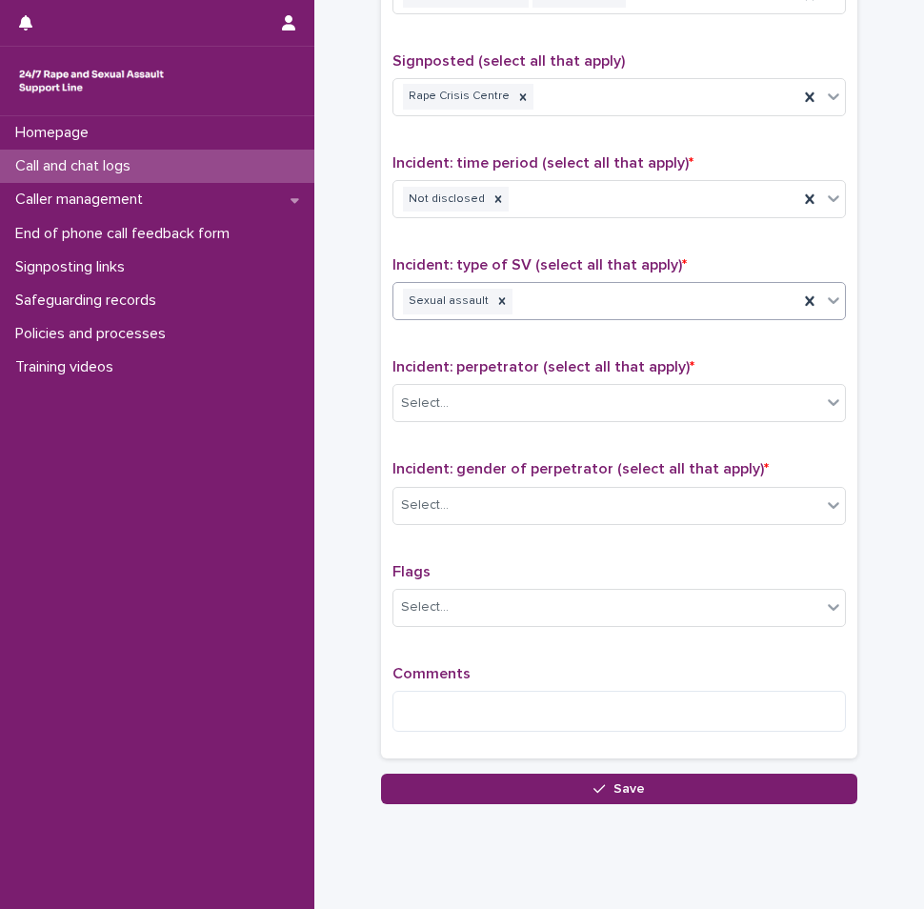
scroll to position [1199, 0]
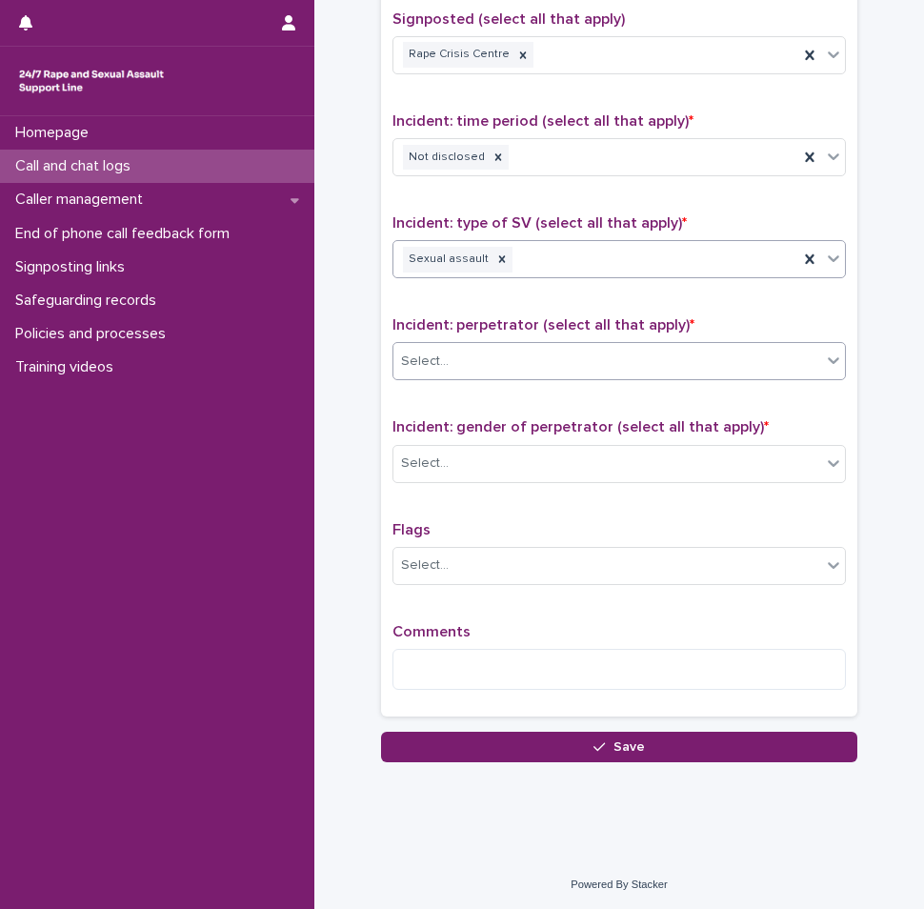
click at [491, 346] on div "Select..." at bounding box center [607, 361] width 428 height 31
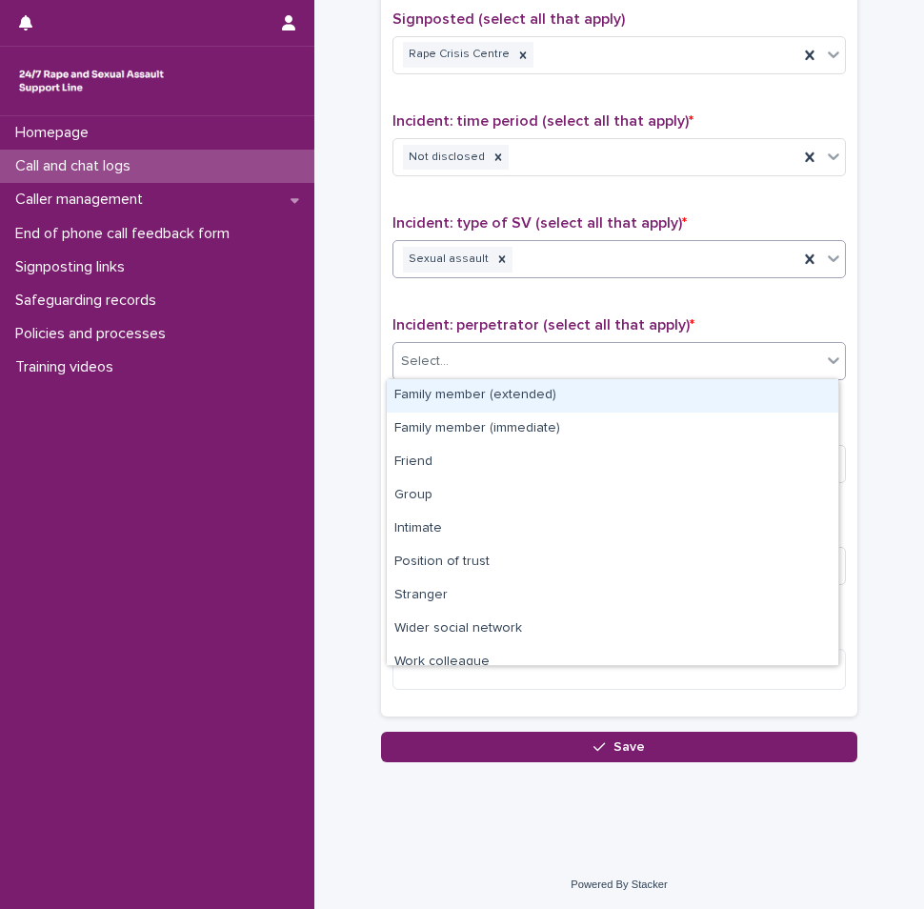
click at [545, 253] on div "Sexual assault" at bounding box center [595, 259] width 405 height 33
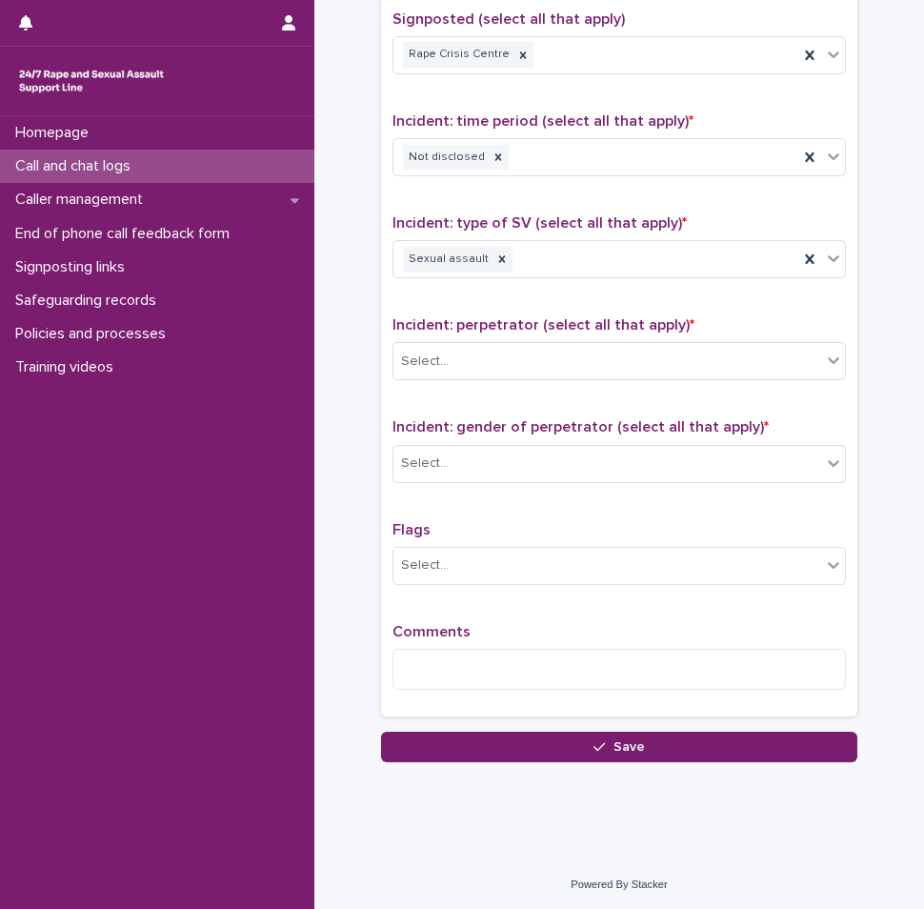
click at [564, 215] on span "Incident: type of SV (select all that apply) *" at bounding box center [539, 222] width 294 height 15
click at [548, 458] on div "Select..." at bounding box center [607, 463] width 428 height 31
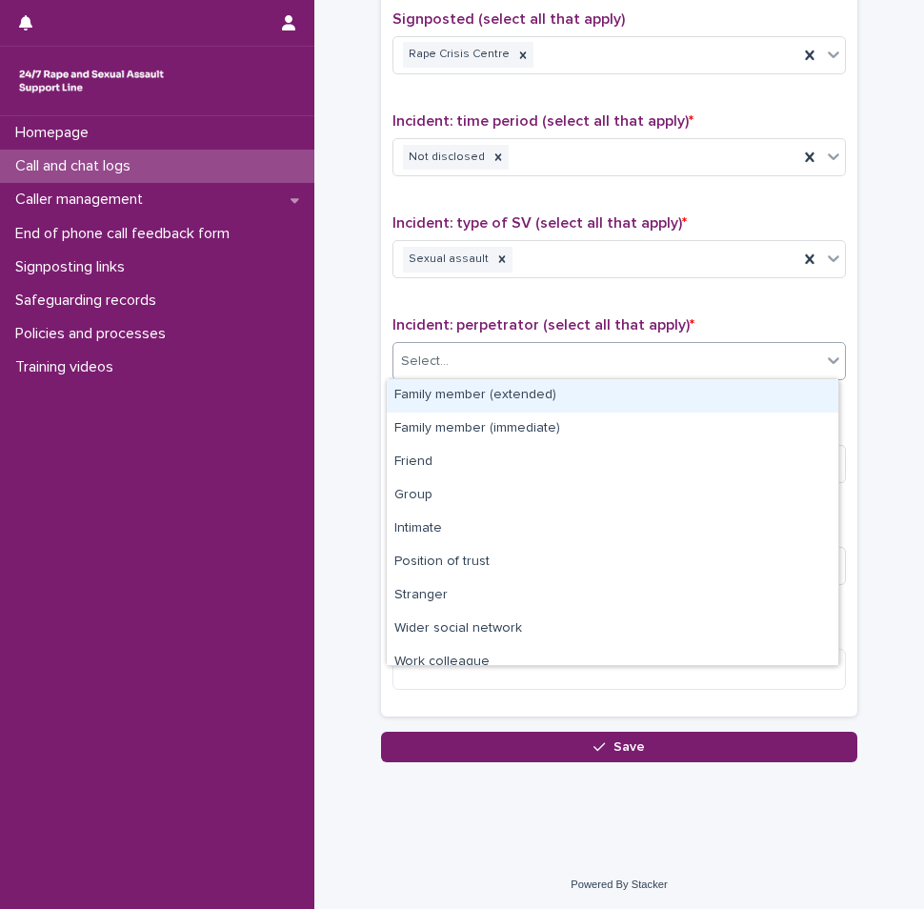
click at [538, 373] on div "Select..." at bounding box center [607, 361] width 428 height 31
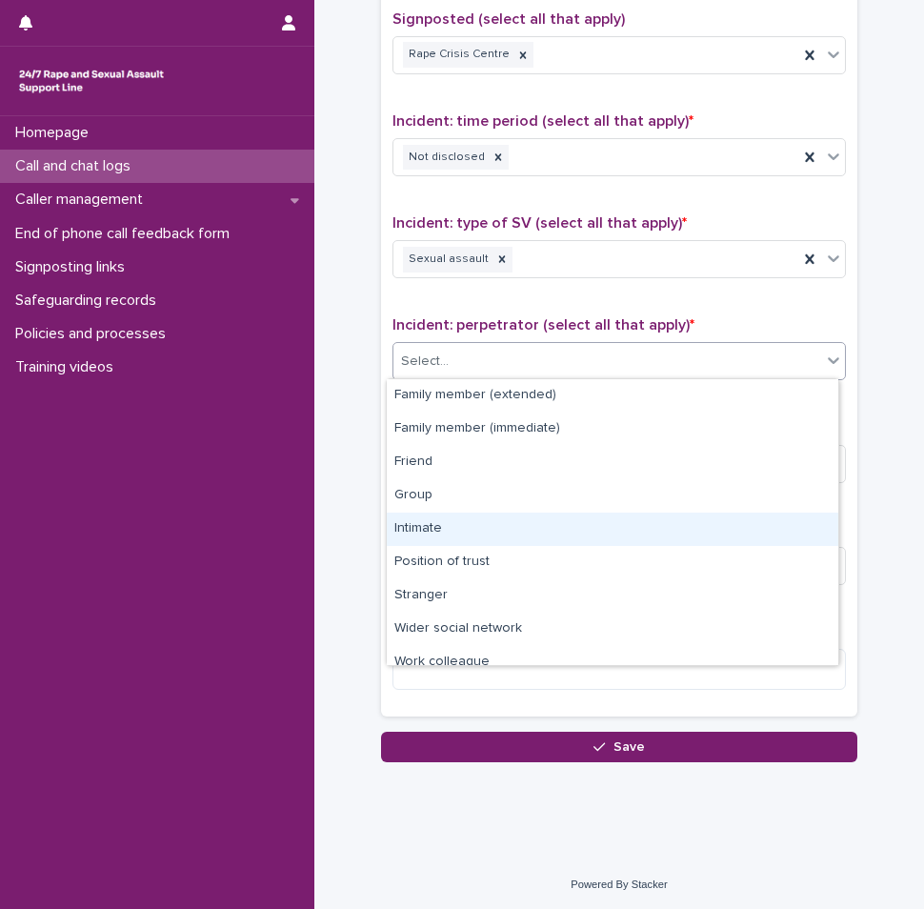
click at [442, 523] on div "Intimate" at bounding box center [612, 528] width 451 height 33
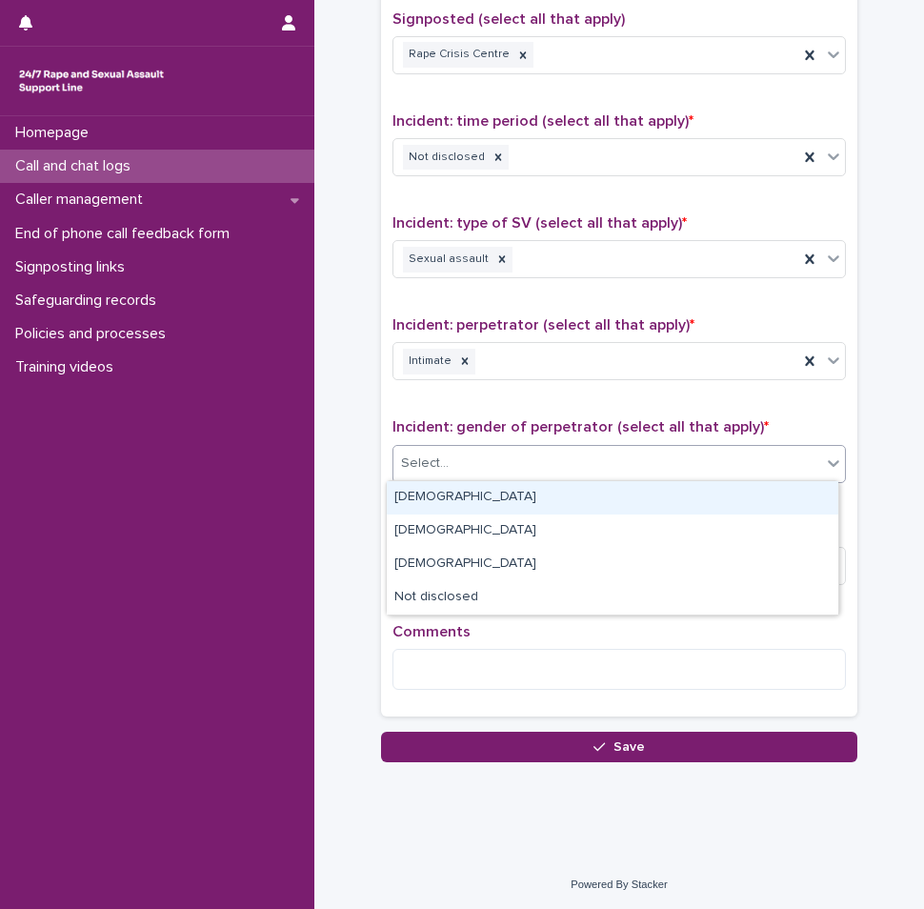
click at [494, 469] on div "Select..." at bounding box center [607, 463] width 428 height 31
click at [478, 489] on div "[DEMOGRAPHIC_DATA]" at bounding box center [612, 497] width 451 height 33
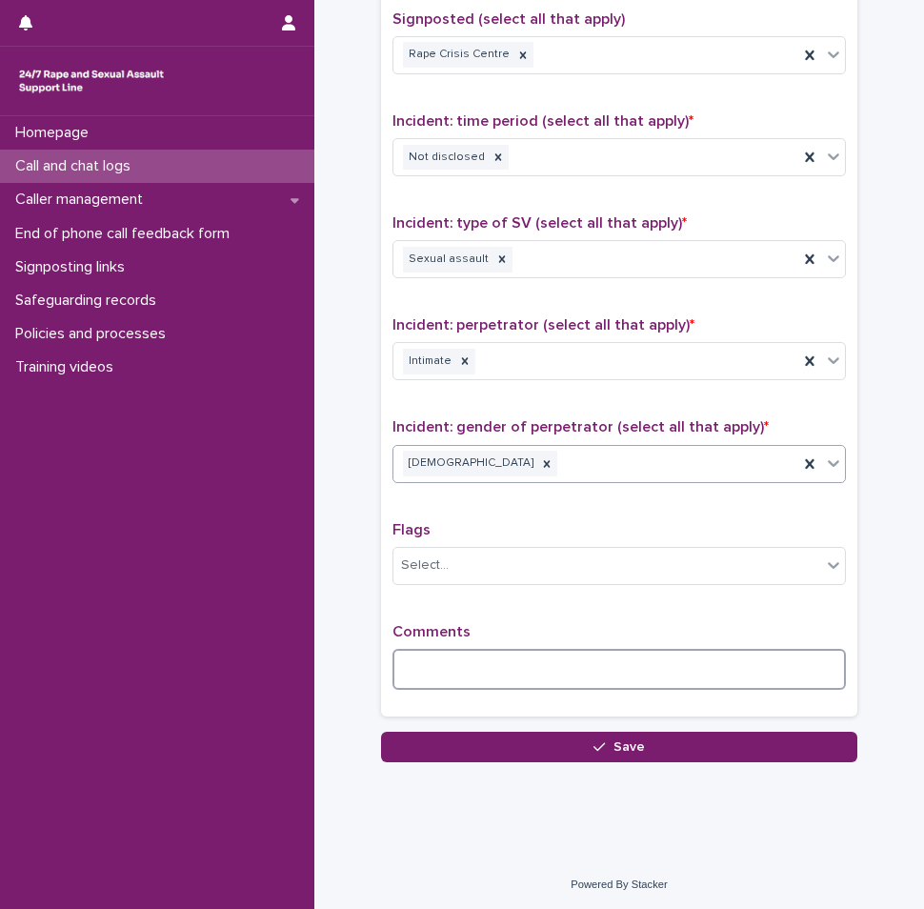
click at [445, 660] on textarea at bounding box center [618, 669] width 453 height 41
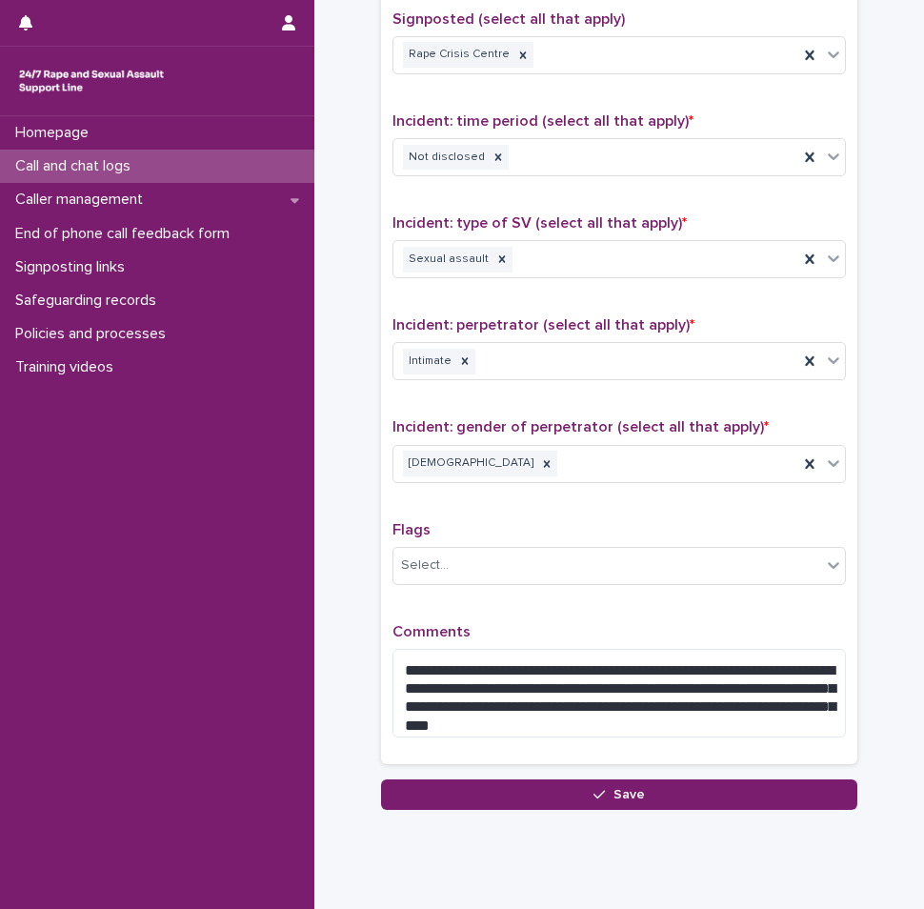
drag, startPoint x: 584, startPoint y: 661, endPoint x: 598, endPoint y: 620, distance: 43.4
click at [596, 623] on p "Comments" at bounding box center [618, 632] width 453 height 18
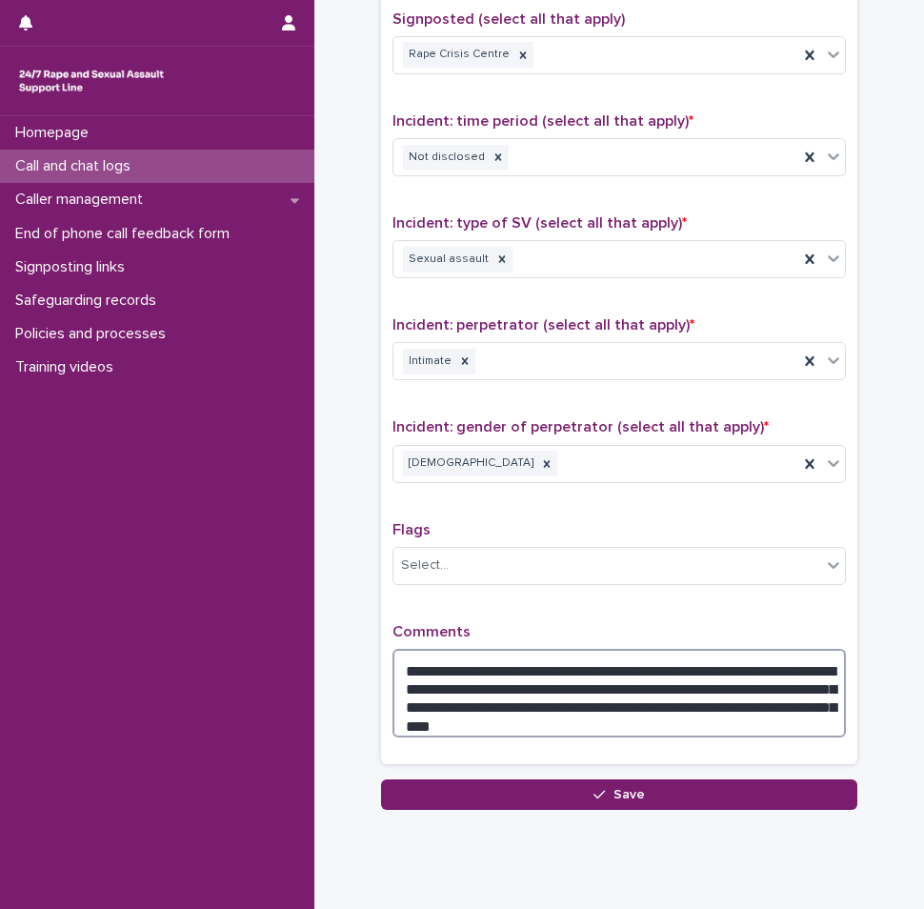
click at [601, 703] on textarea "**********" at bounding box center [618, 693] width 453 height 89
click at [442, 721] on textarea "**********" at bounding box center [618, 693] width 453 height 89
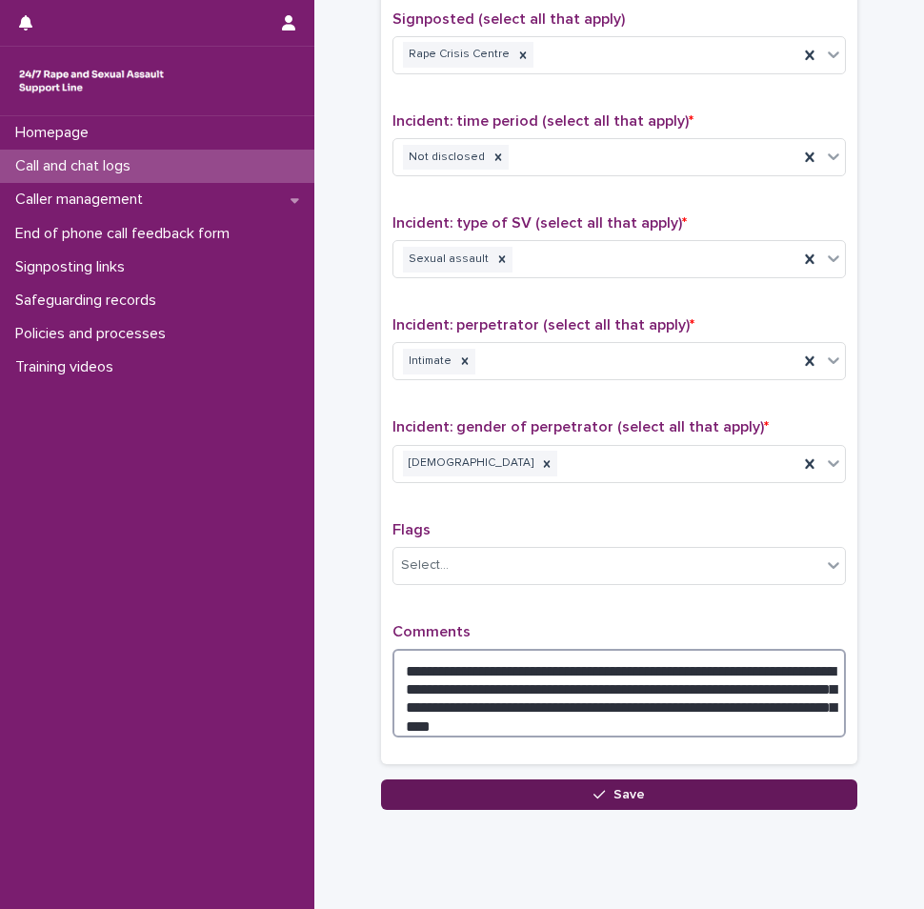
type textarea "**********"
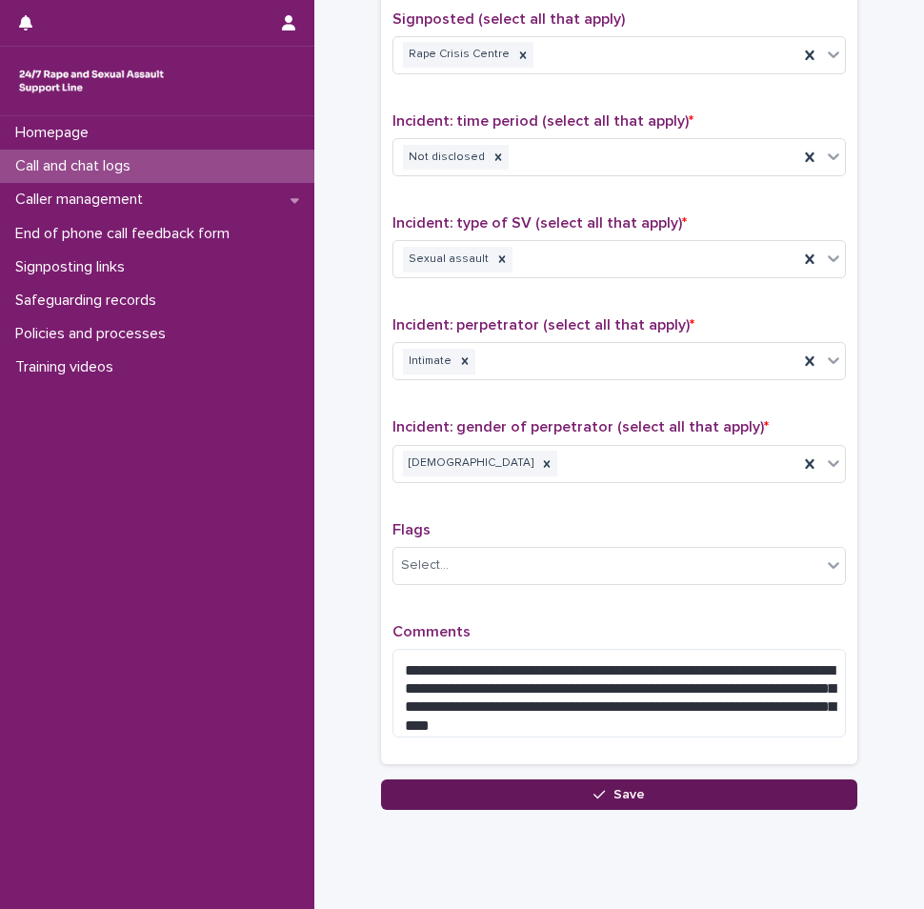
click at [534, 797] on button "Save" at bounding box center [619, 794] width 476 height 30
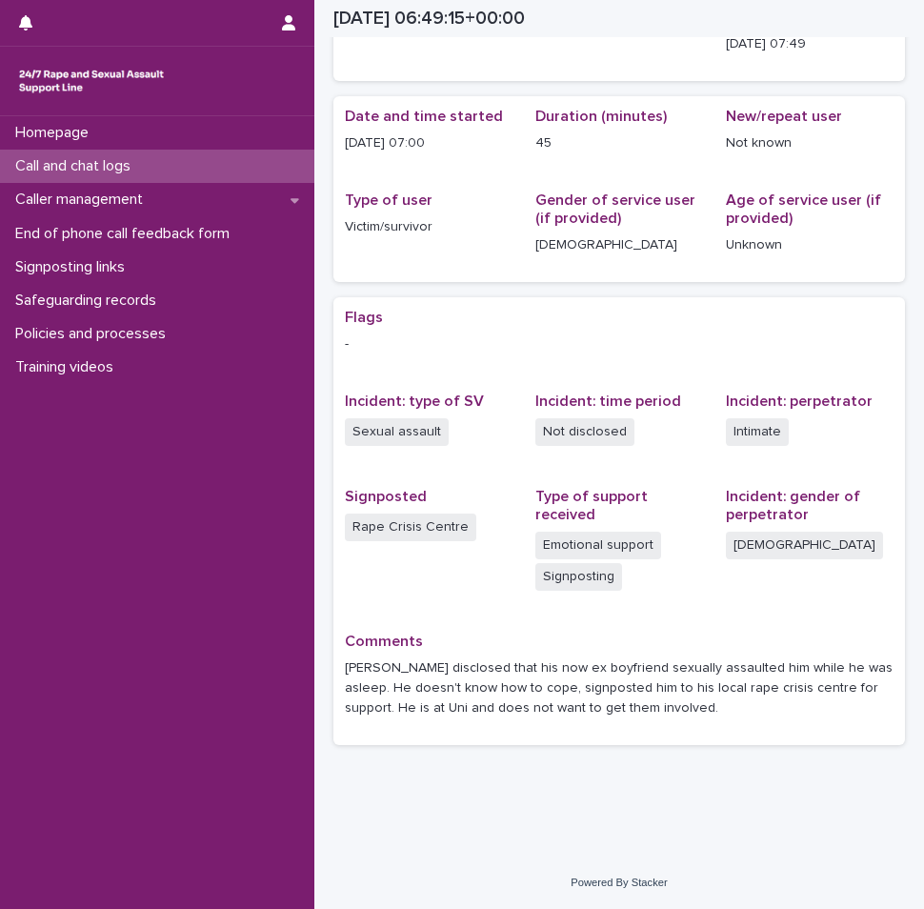
scroll to position [135, 0]
click at [91, 173] on p "Call and chat logs" at bounding box center [77, 166] width 138 height 18
